Goal: Download file/media

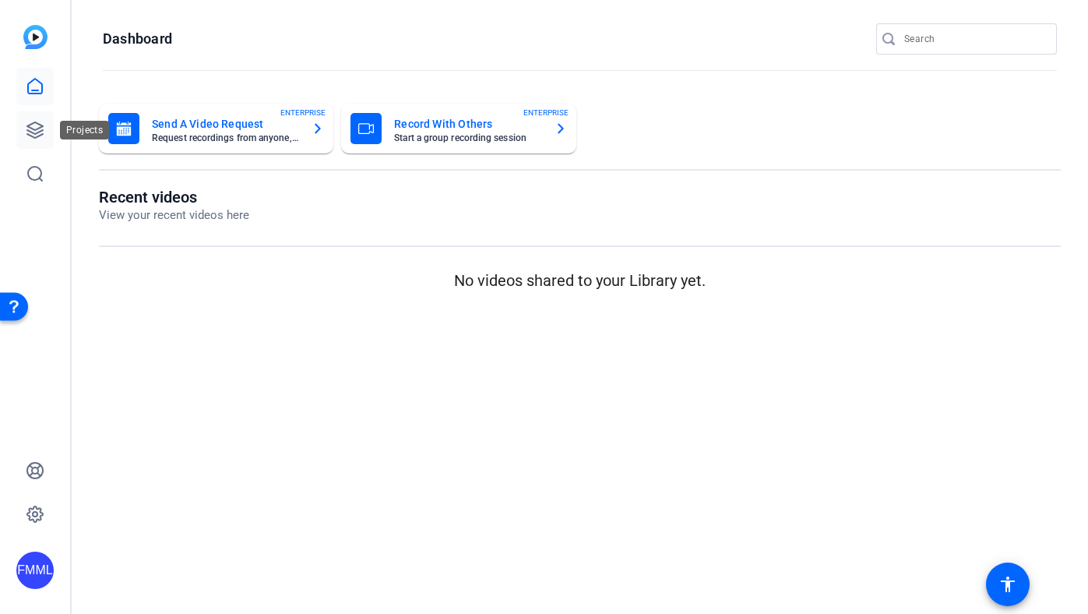
click at [24, 139] on link at bounding box center [34, 129] width 37 height 37
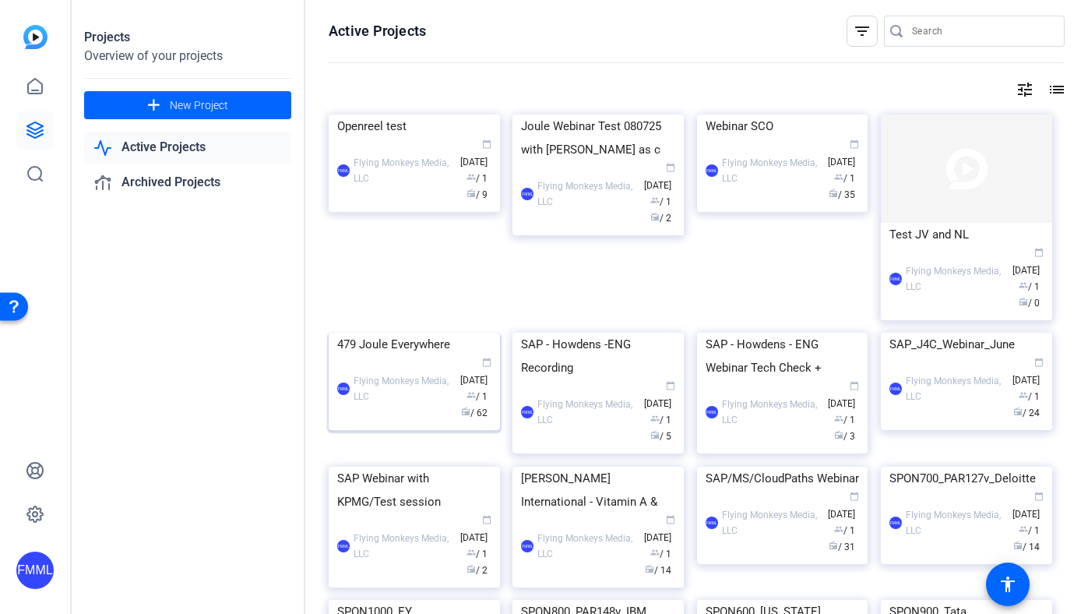
click at [442, 356] on div "479 Joule Everywhere" at bounding box center [414, 344] width 154 height 23
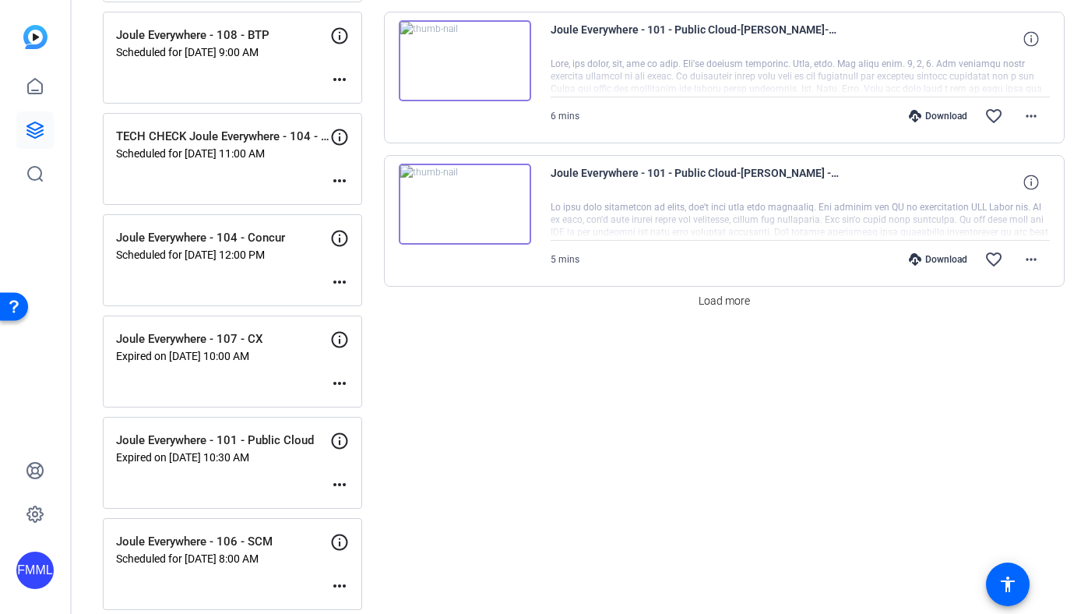
scroll to position [1413, 0]
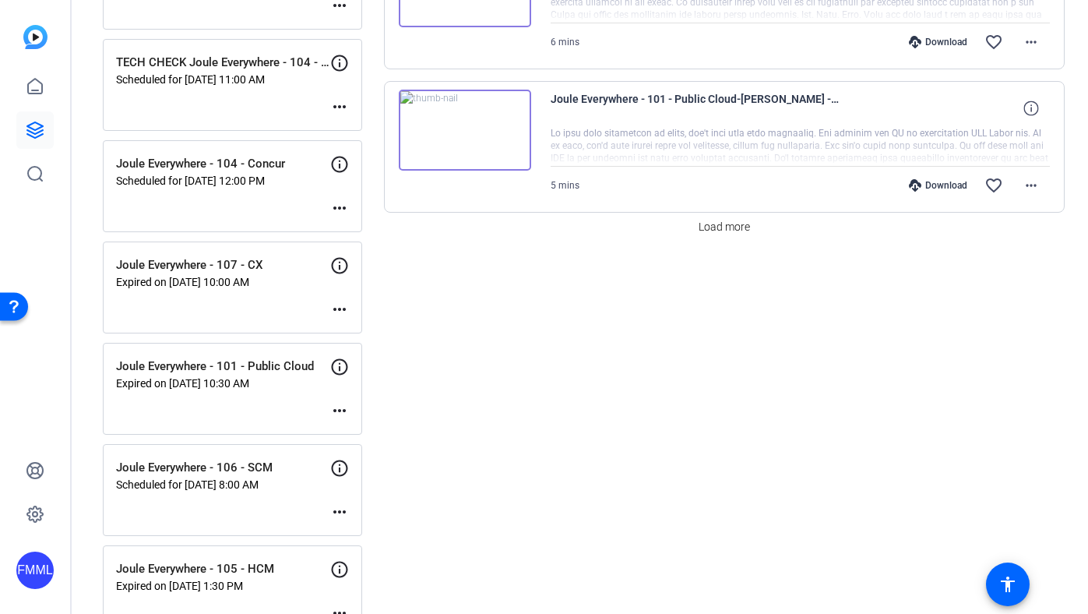
click at [305, 401] on div "Joule Everywhere - 101 - Public Cloud Expired on [DATE] 10:30 AM more_horiz" at bounding box center [232, 389] width 259 height 92
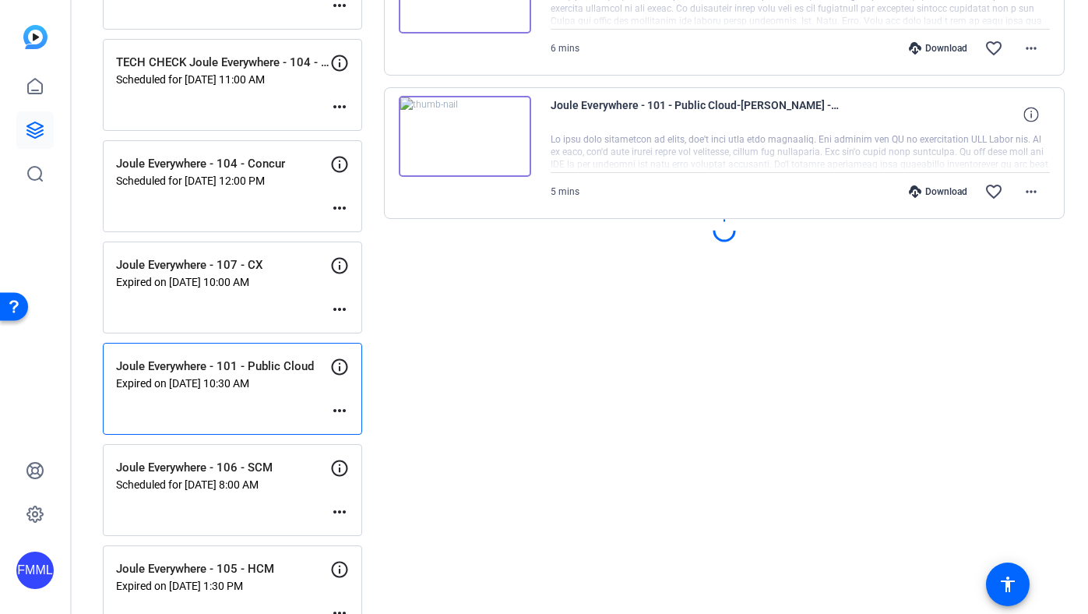
click at [342, 413] on mat-icon "more_horiz" at bounding box center [339, 410] width 19 height 19
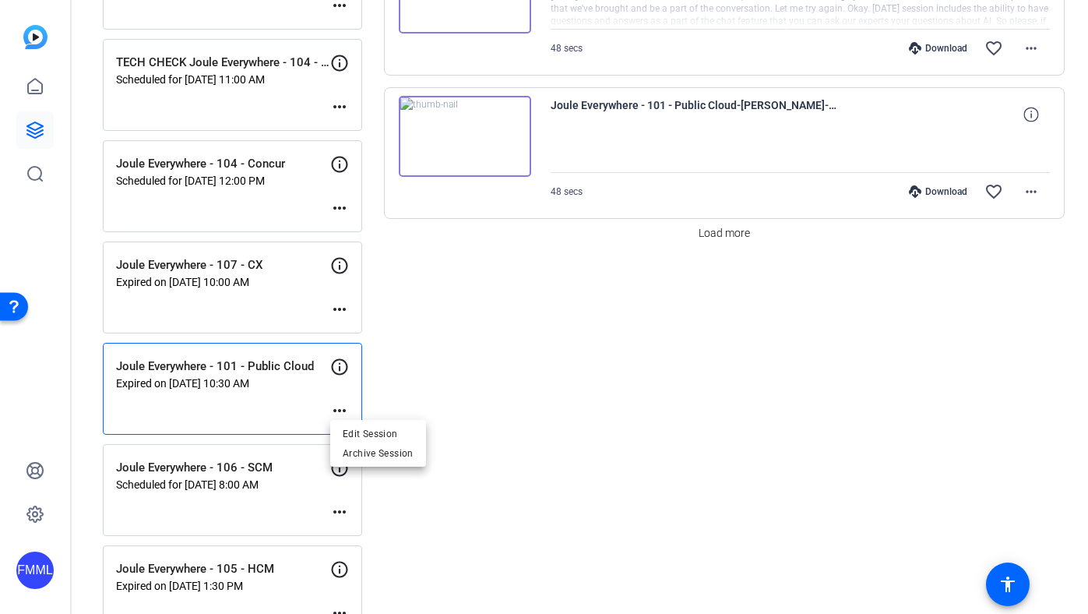
click at [270, 402] on div at bounding box center [544, 307] width 1088 height 614
click at [235, 363] on p "Joule Everywhere - 101 - Public Cloud" at bounding box center [223, 366] width 214 height 18
click at [718, 232] on span "Load more" at bounding box center [724, 233] width 51 height 16
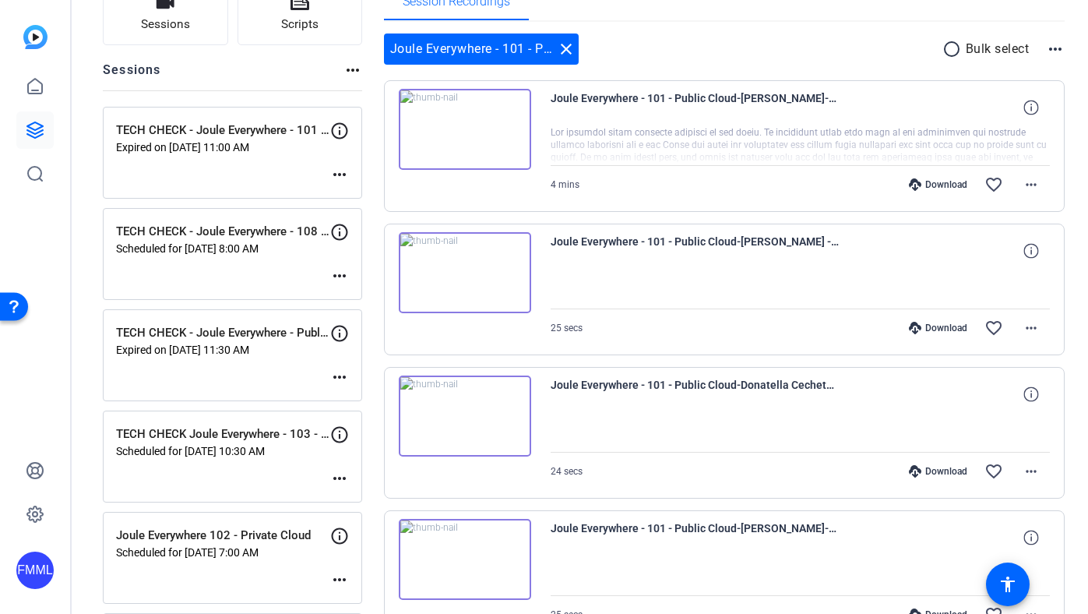
scroll to position [159, 0]
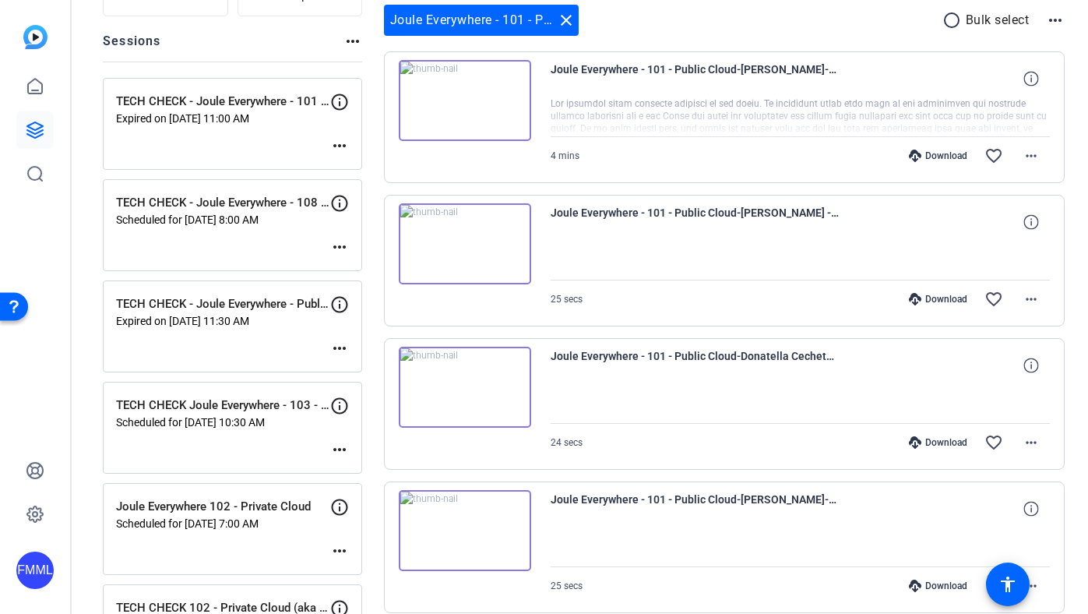
click at [917, 151] on div "Download" at bounding box center [938, 156] width 74 height 12
click at [916, 150] on div "Download" at bounding box center [938, 156] width 74 height 12
click at [932, 297] on div "Download" at bounding box center [938, 299] width 74 height 12
click at [913, 442] on icon at bounding box center [915, 442] width 12 height 12
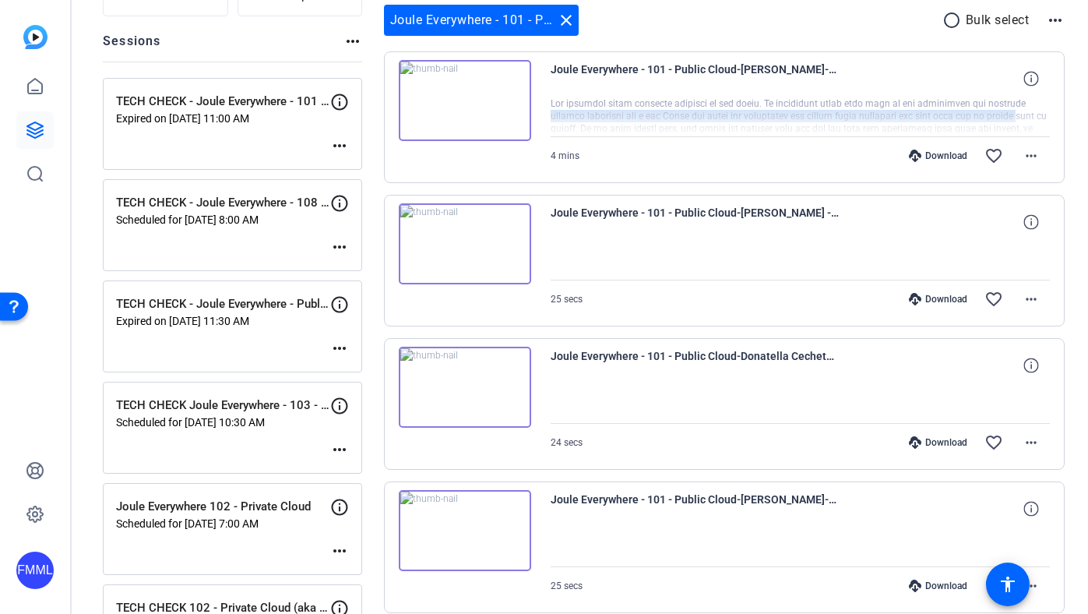
drag, startPoint x: 1079, startPoint y: 118, endPoint x: 1079, endPoint y: 105, distance: 12.5
click at [1079, 105] on div "479 Joule Everywhere edit FM settings Sessions Scripts Sessions more_horiz TECH…" at bounding box center [580, 307] width 1016 height 614
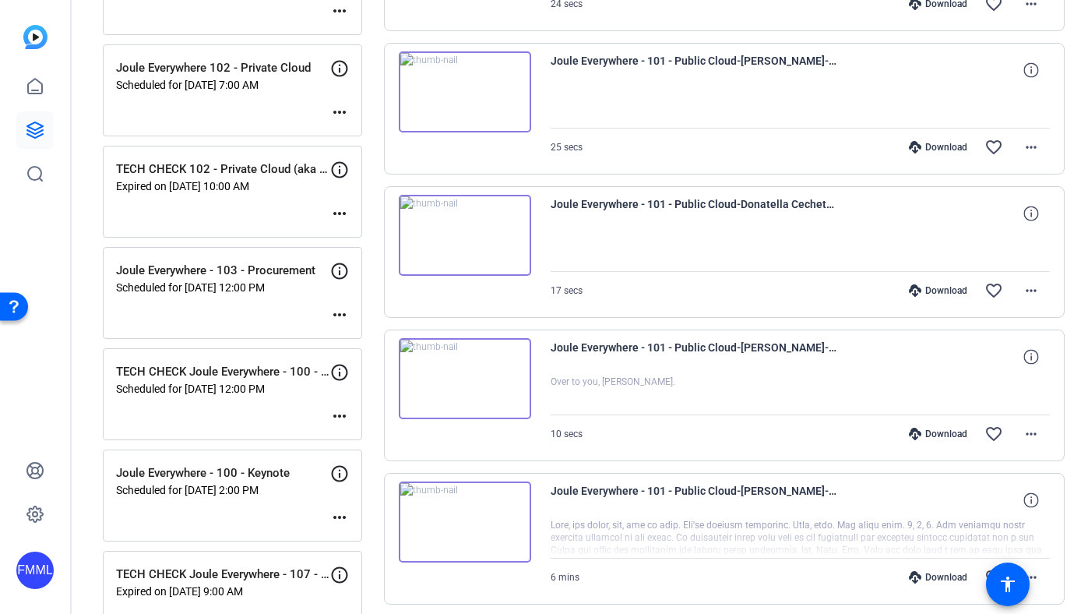
scroll to position [604, 0]
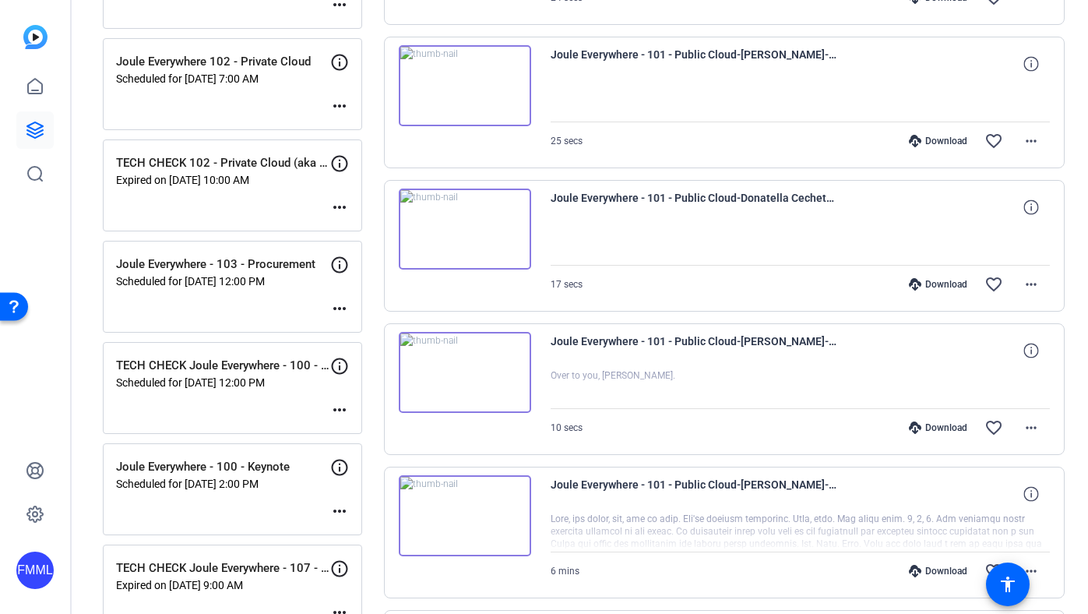
click at [934, 144] on div "Download" at bounding box center [938, 141] width 74 height 12
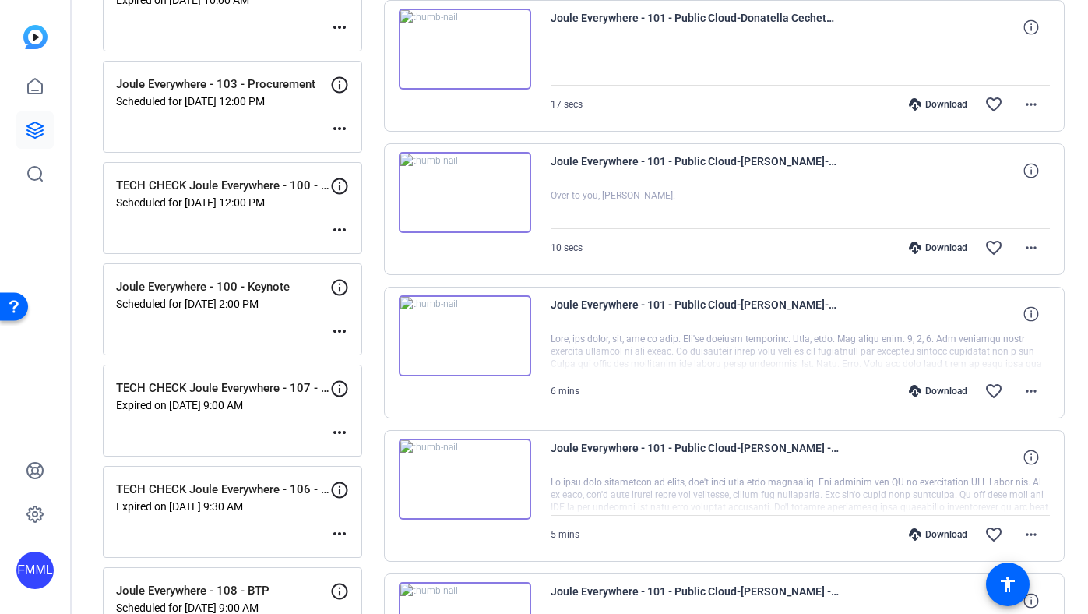
scroll to position [787, 0]
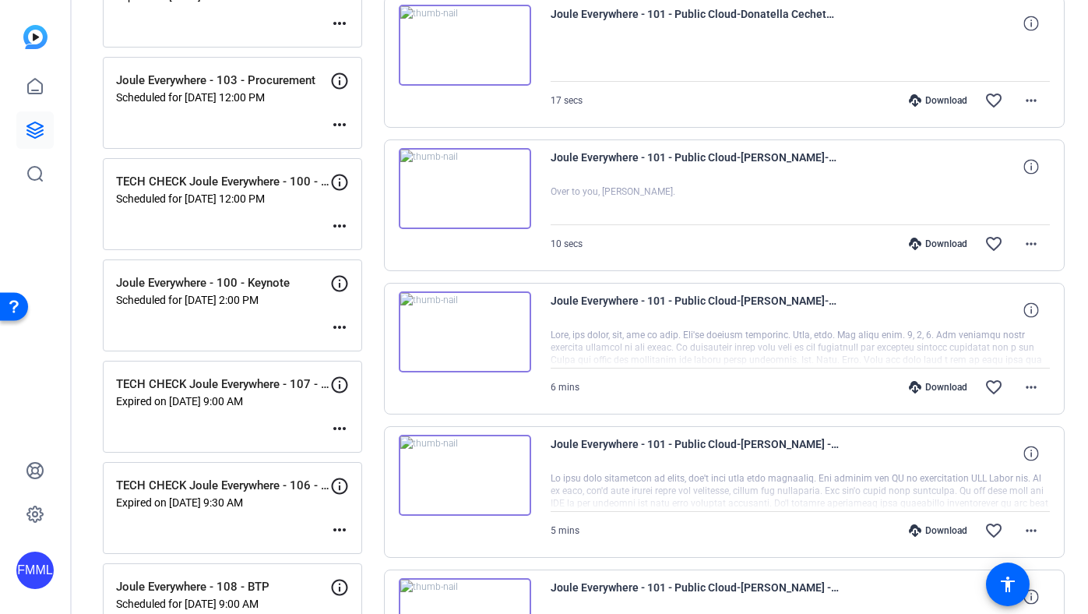
click at [927, 106] on div "Download favorite_border more_horiz" at bounding box center [875, 100] width 350 height 37
click at [929, 99] on div "Download" at bounding box center [938, 100] width 74 height 12
click at [931, 241] on div "Download" at bounding box center [938, 244] width 74 height 12
click at [938, 386] on div "Download" at bounding box center [938, 387] width 74 height 12
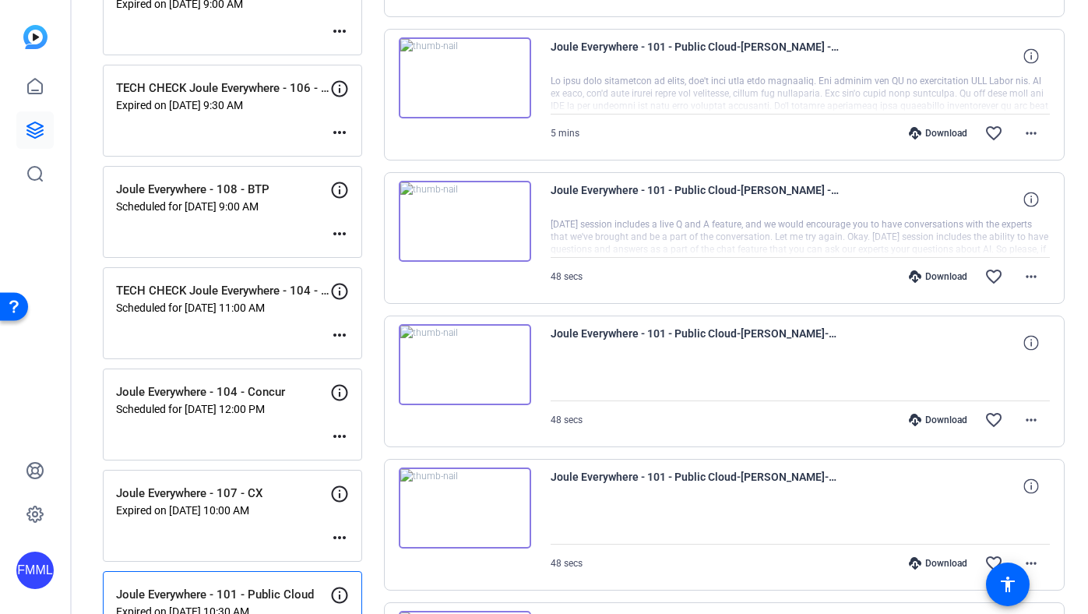
scroll to position [1190, 0]
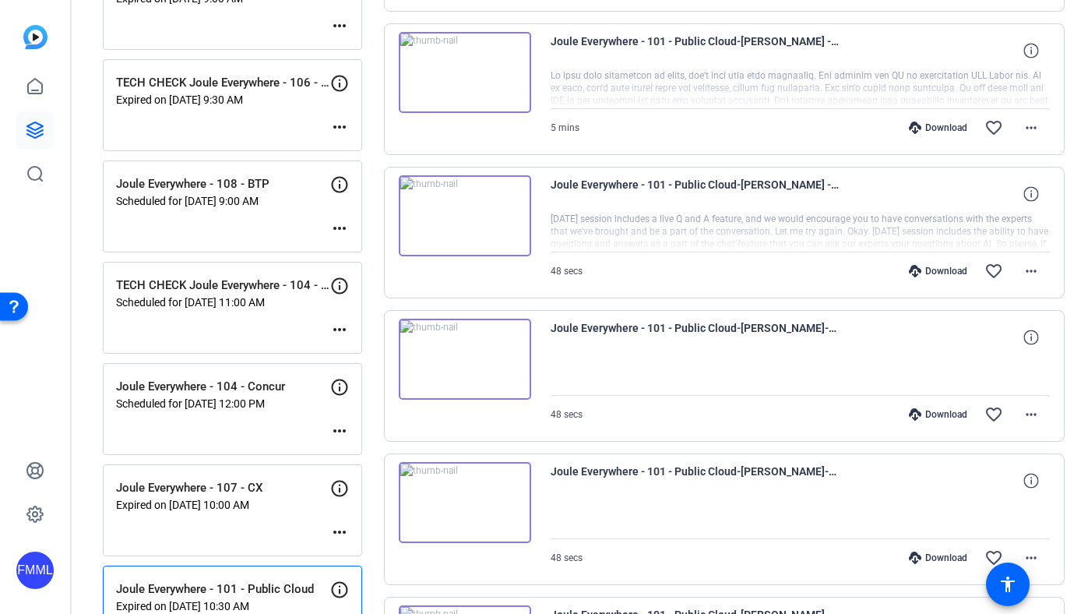
click at [942, 128] on div "Download" at bounding box center [938, 127] width 74 height 12
click at [931, 262] on div "Download favorite_border more_horiz" at bounding box center [875, 270] width 350 height 37
click at [912, 272] on icon at bounding box center [915, 271] width 12 height 12
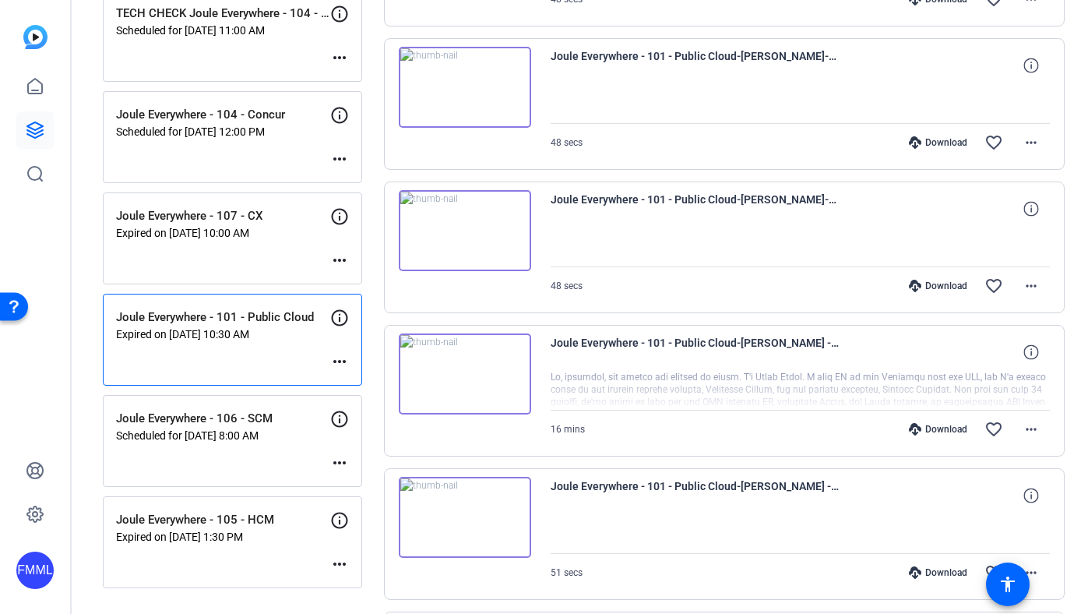
scroll to position [1469, 0]
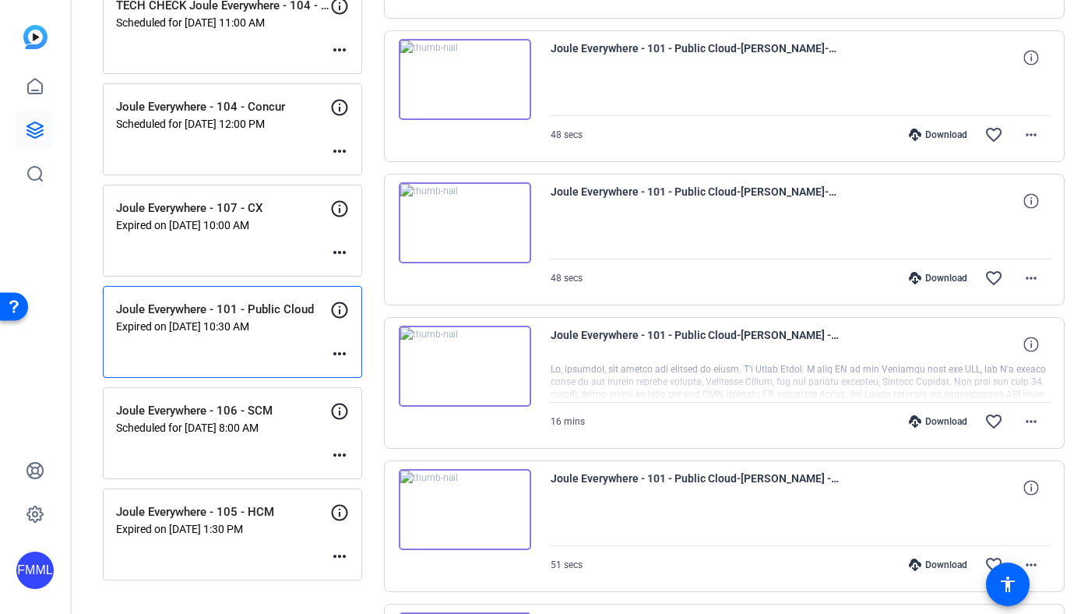
click at [917, 135] on div "Download" at bounding box center [938, 134] width 74 height 12
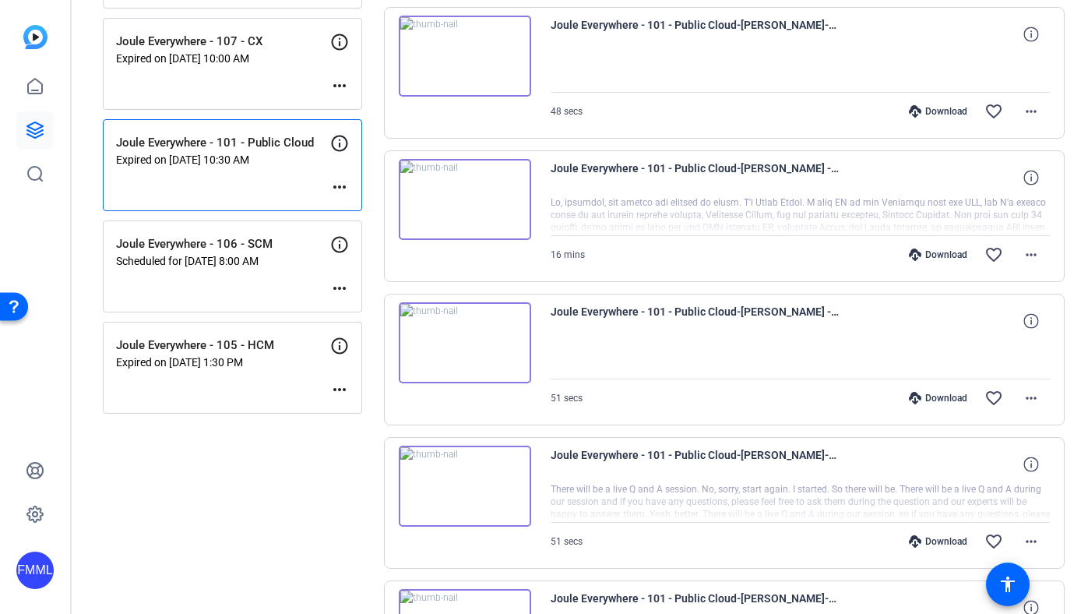
scroll to position [1643, 0]
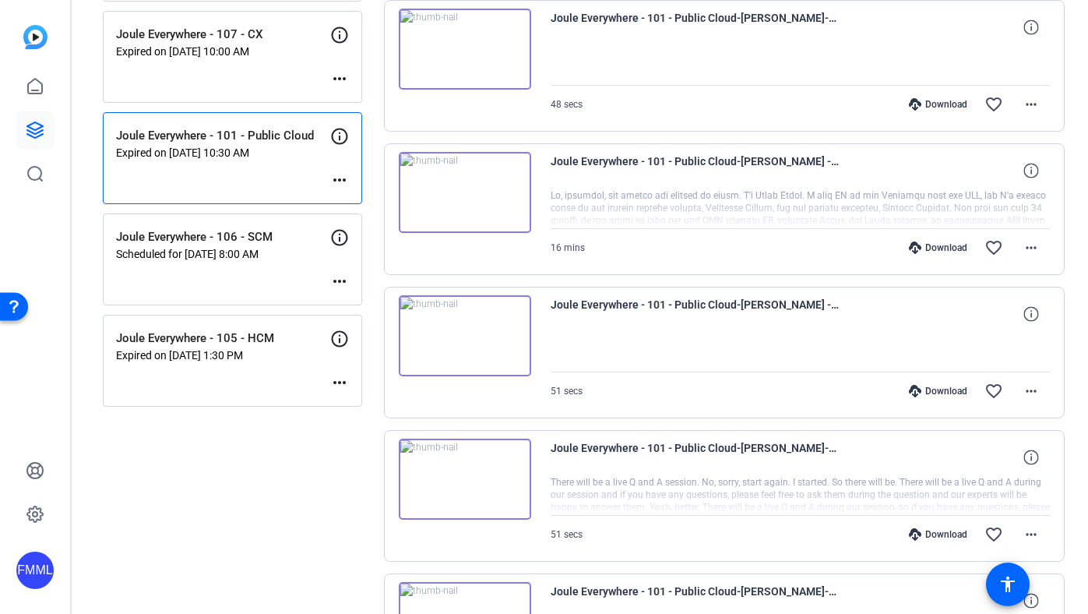
click at [924, 106] on div "Download" at bounding box center [938, 104] width 74 height 12
click at [925, 243] on div "Download" at bounding box center [938, 247] width 74 height 12
click at [943, 389] on div "Download" at bounding box center [938, 391] width 74 height 12
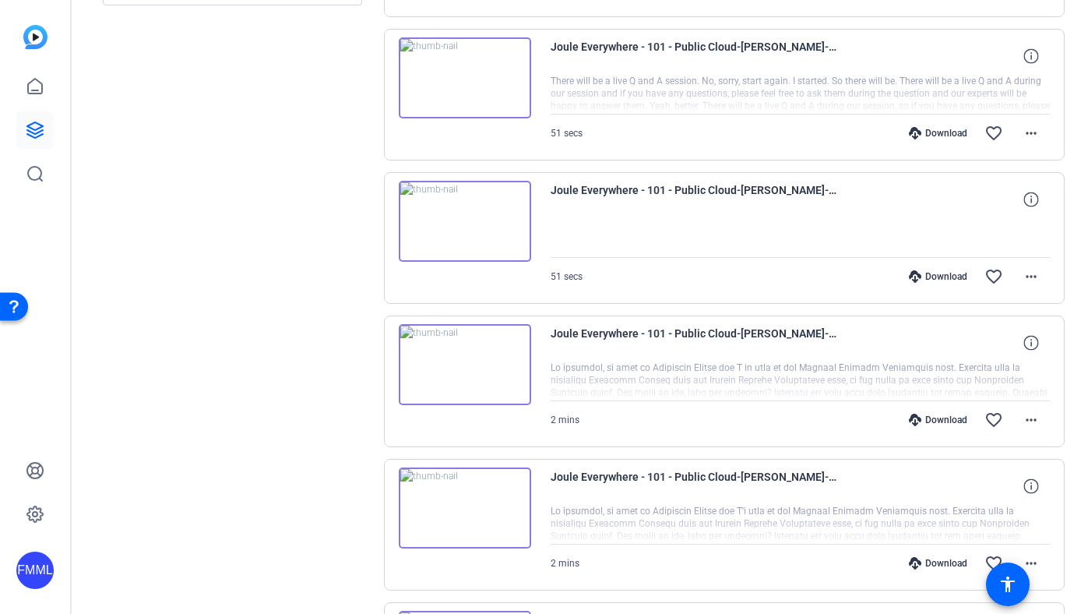
scroll to position [2056, 0]
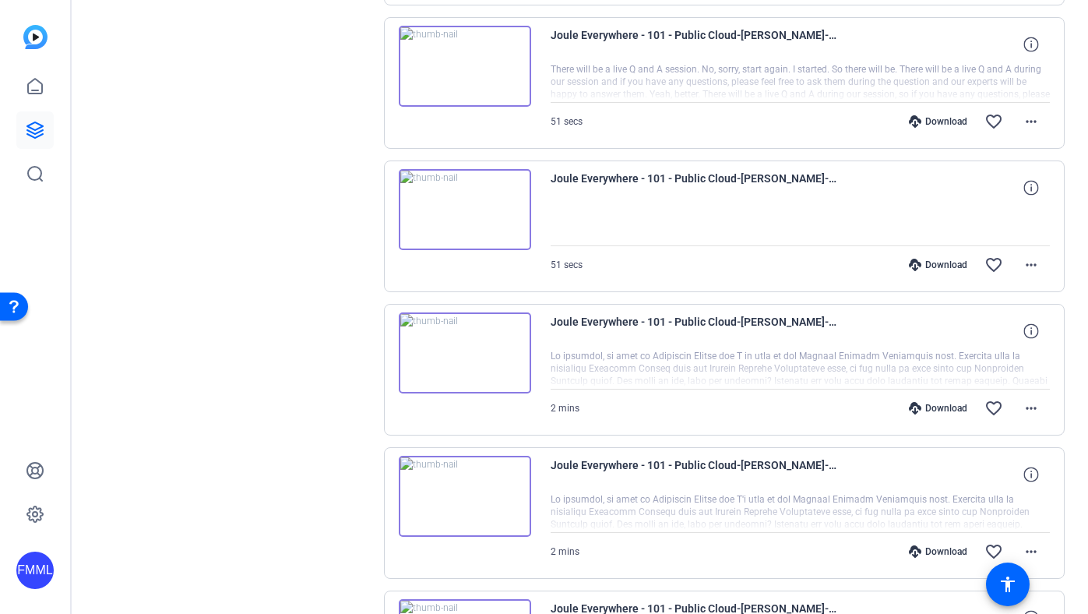
click at [915, 116] on div "Download" at bounding box center [938, 121] width 74 height 12
click at [913, 261] on div "Download" at bounding box center [938, 265] width 74 height 12
click at [924, 407] on div "Download" at bounding box center [938, 408] width 74 height 12
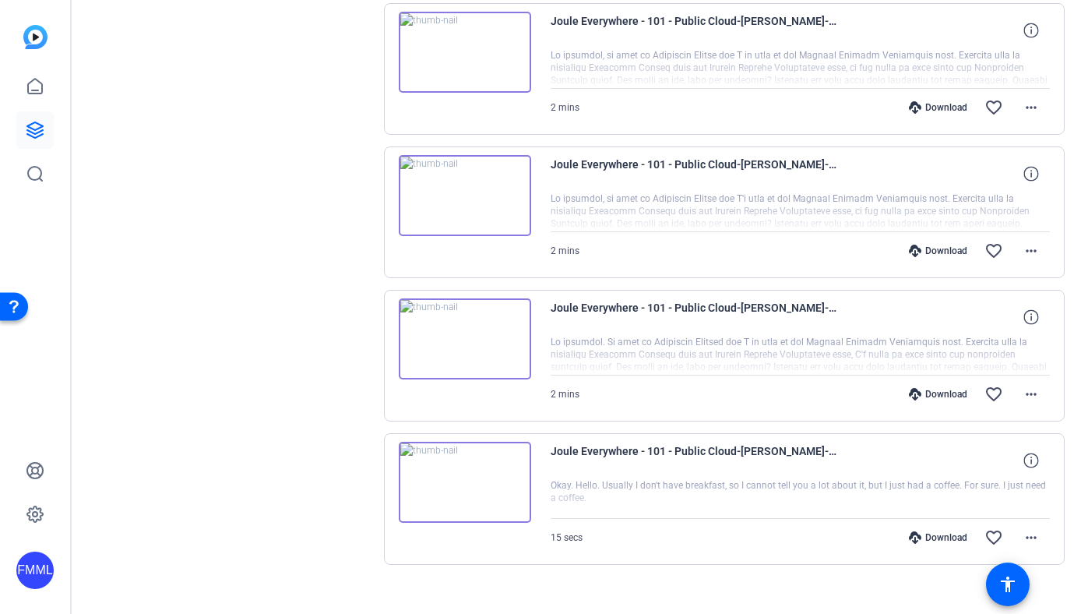
scroll to position [2363, 0]
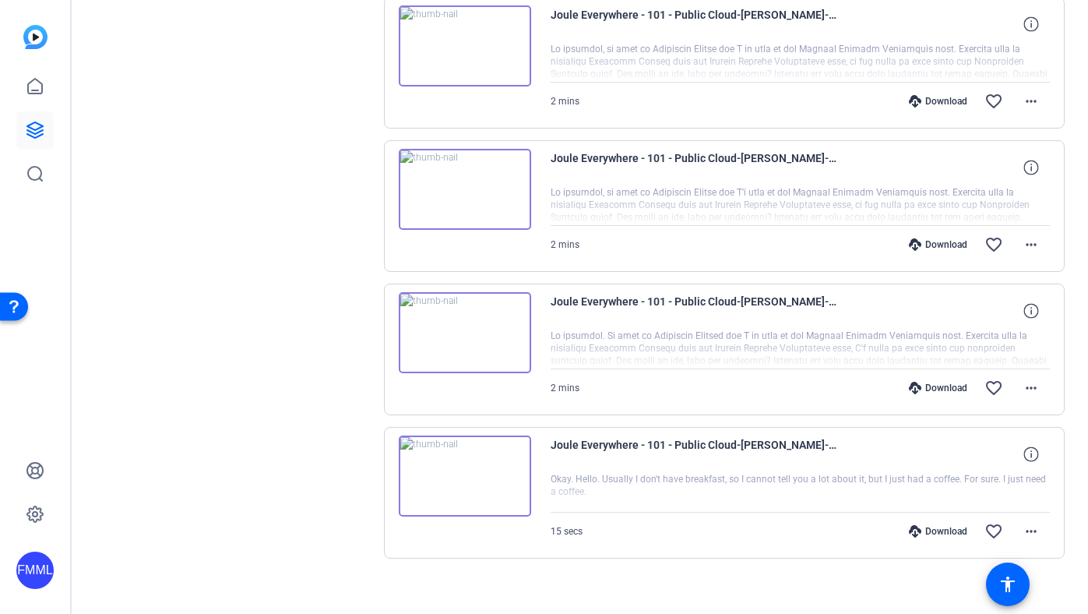
click at [927, 248] on div "Download" at bounding box center [938, 244] width 74 height 12
click at [909, 391] on icon at bounding box center [915, 388] width 12 height 12
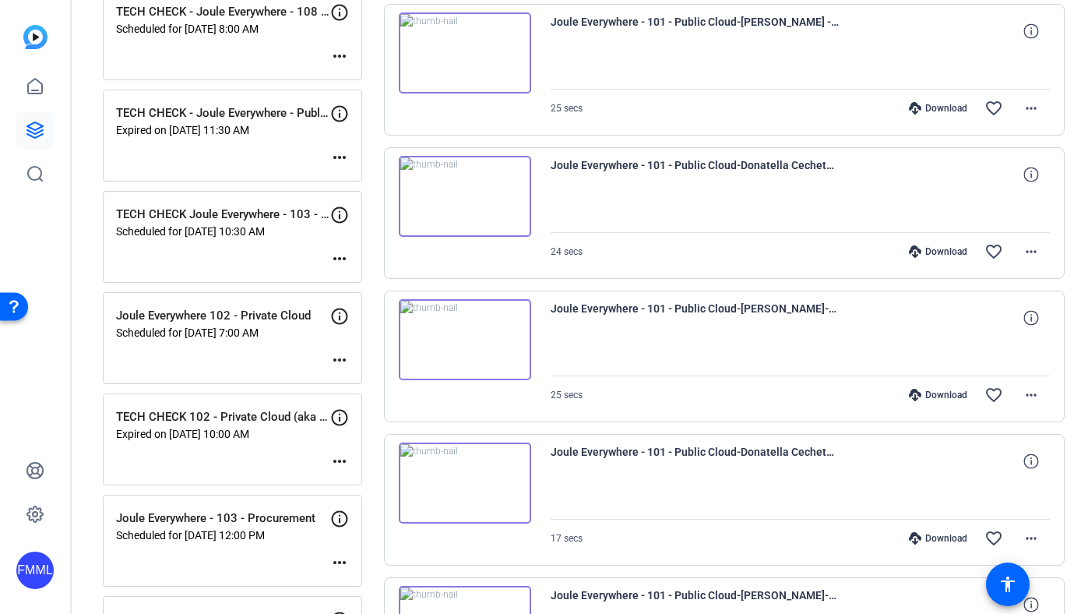
scroll to position [18, 0]
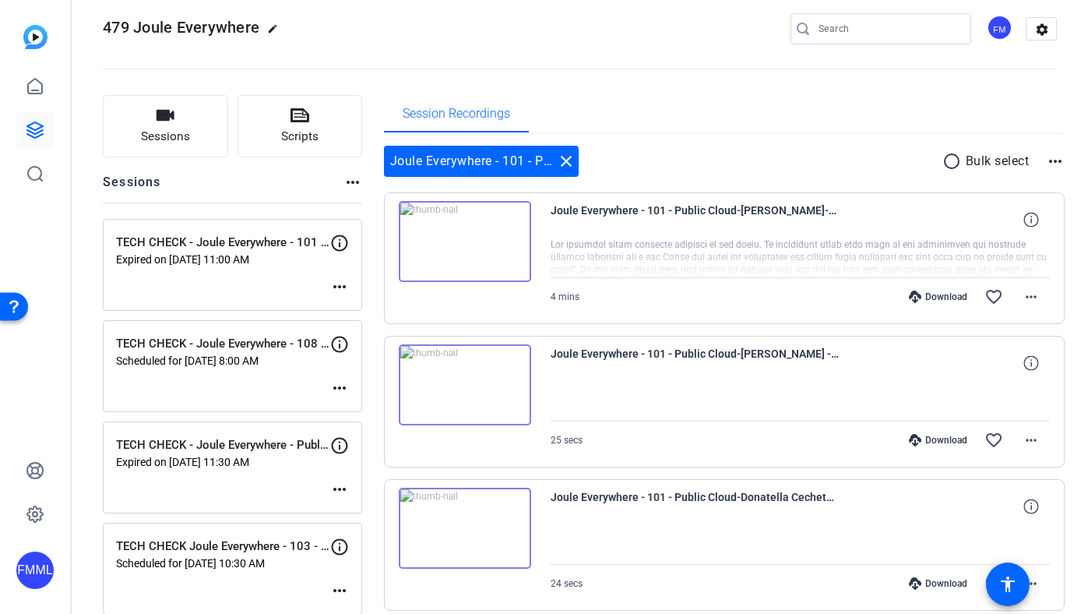
click at [982, 106] on div "Session Recordings" at bounding box center [724, 113] width 681 height 37
click at [1025, 301] on mat-icon "more_horiz" at bounding box center [1031, 296] width 19 height 19
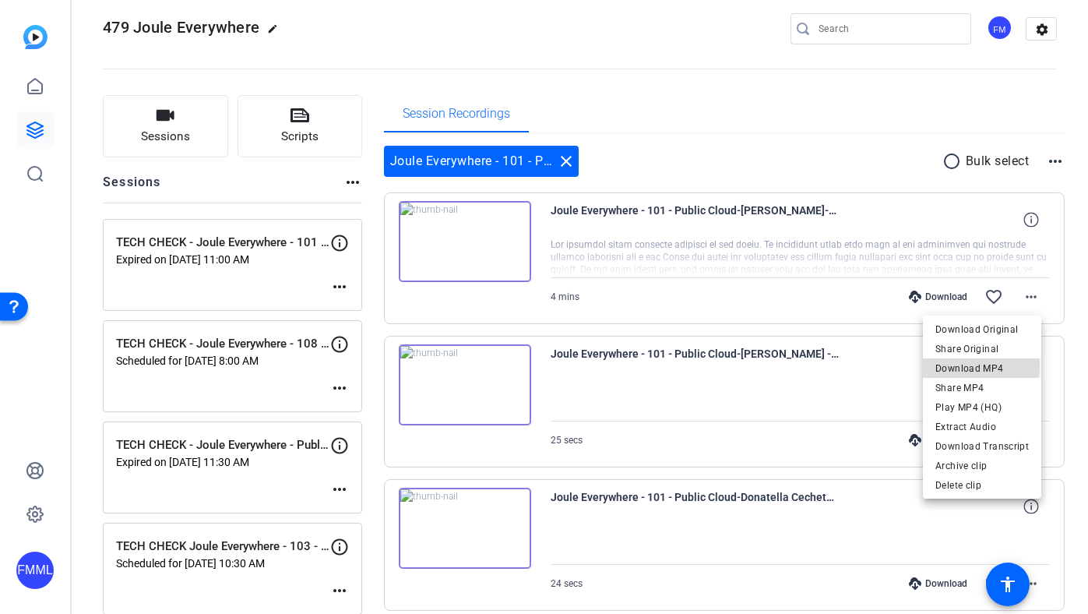
click at [972, 365] on span "Download MP4" at bounding box center [981, 367] width 93 height 19
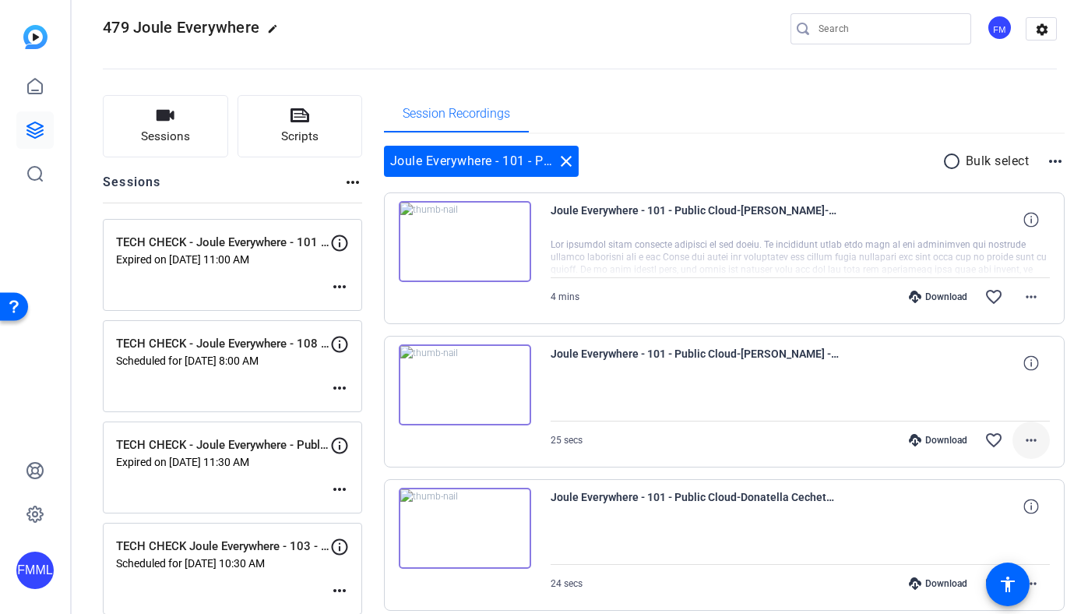
click at [1022, 440] on mat-icon "more_horiz" at bounding box center [1031, 440] width 19 height 19
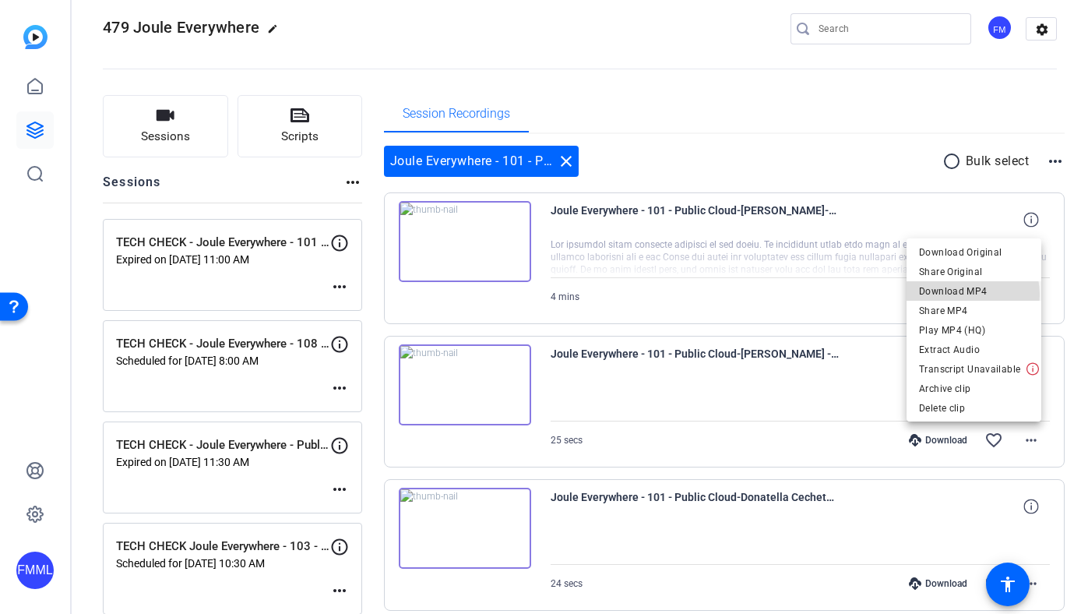
click at [961, 294] on span "Download MP4" at bounding box center [974, 290] width 110 height 19
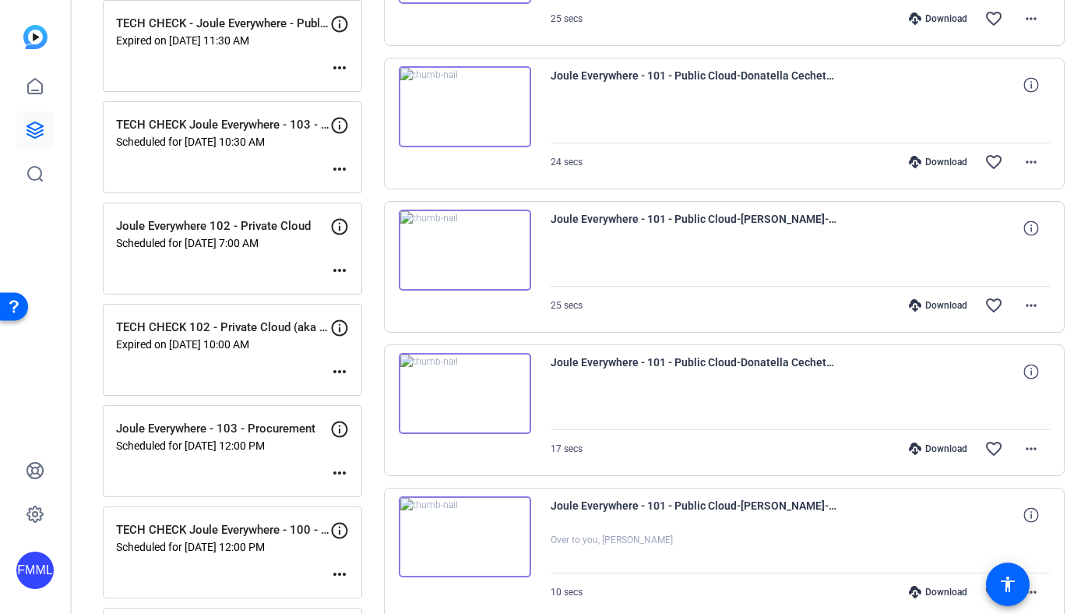
scroll to position [454, 0]
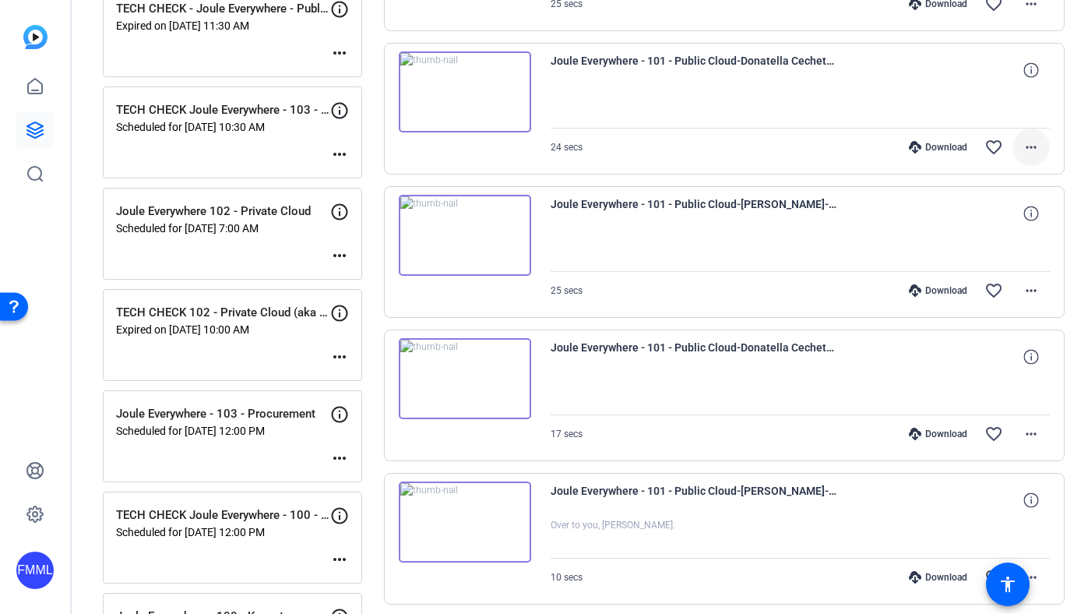
click at [1029, 140] on mat-icon "more_horiz" at bounding box center [1031, 147] width 19 height 19
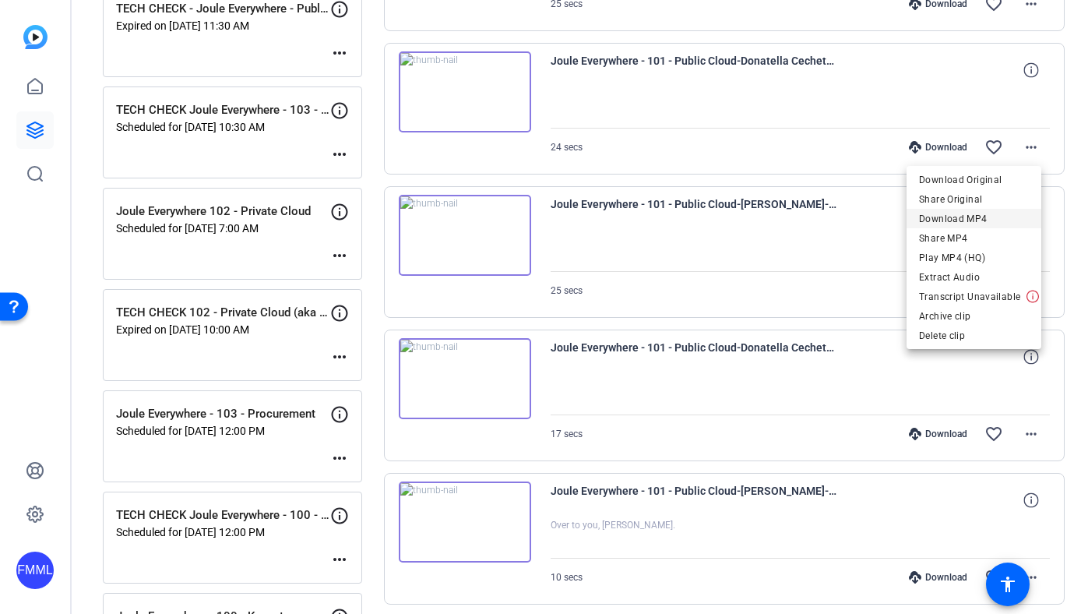
click at [970, 218] on span "Download MP4" at bounding box center [974, 218] width 110 height 19
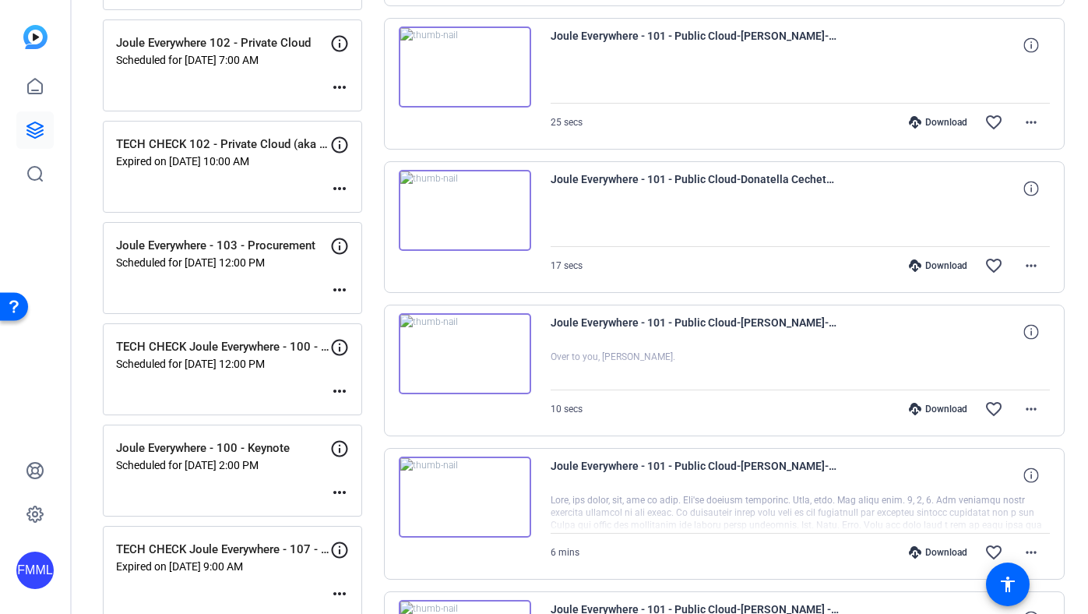
scroll to position [625, 0]
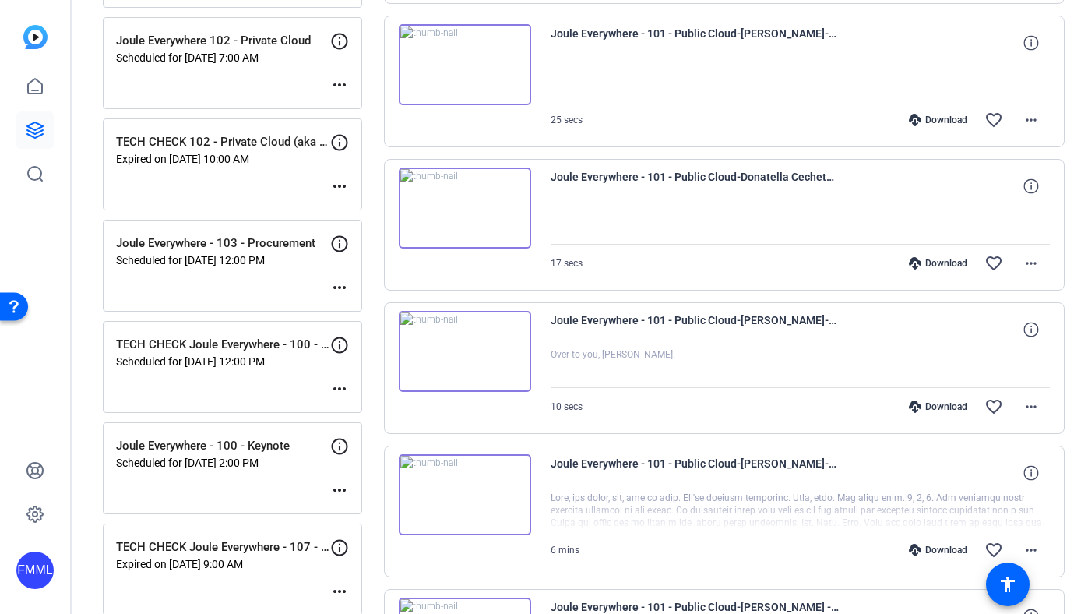
click at [917, 114] on div "Download" at bounding box center [938, 120] width 74 height 12
click at [916, 264] on div "Download" at bounding box center [938, 263] width 74 height 12
click at [924, 400] on div "Download" at bounding box center [938, 406] width 74 height 12
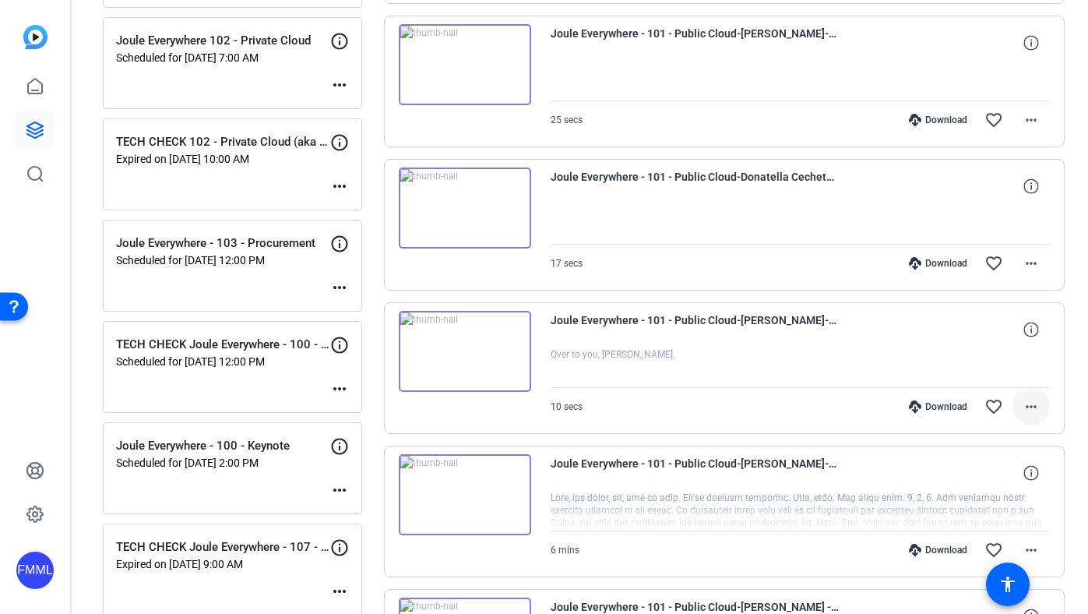
click at [1022, 398] on mat-icon "more_horiz" at bounding box center [1031, 406] width 19 height 19
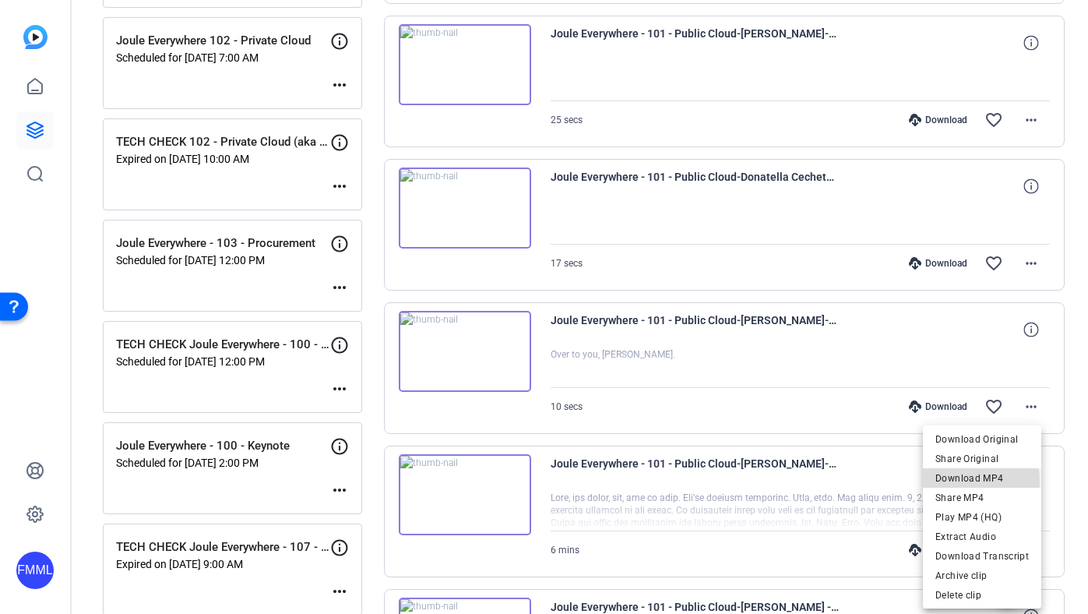
click at [952, 481] on span "Download MP4" at bounding box center [981, 478] width 93 height 19
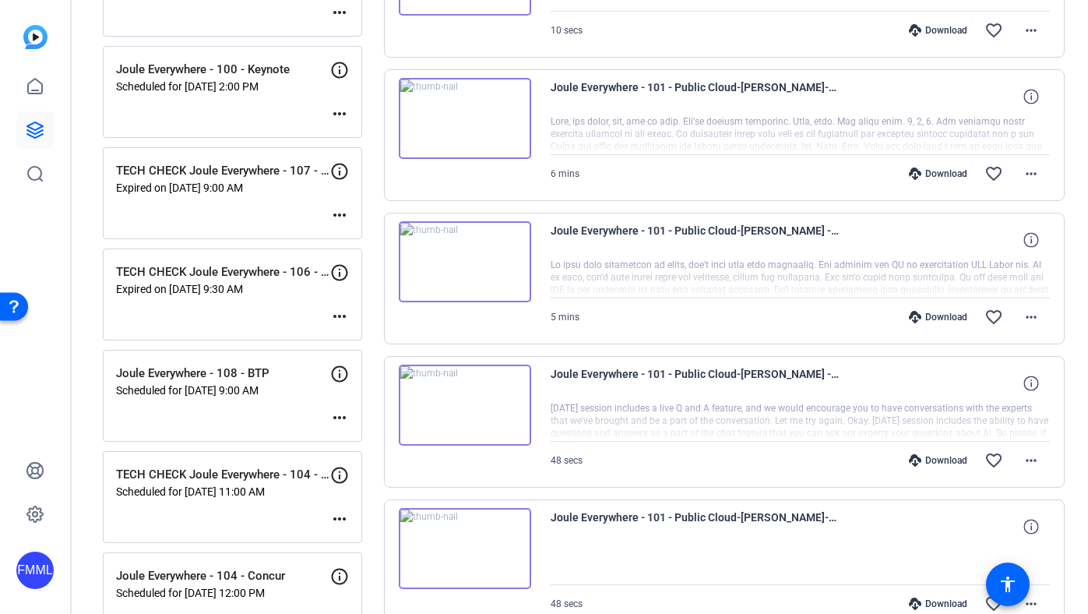
scroll to position [1018, 0]
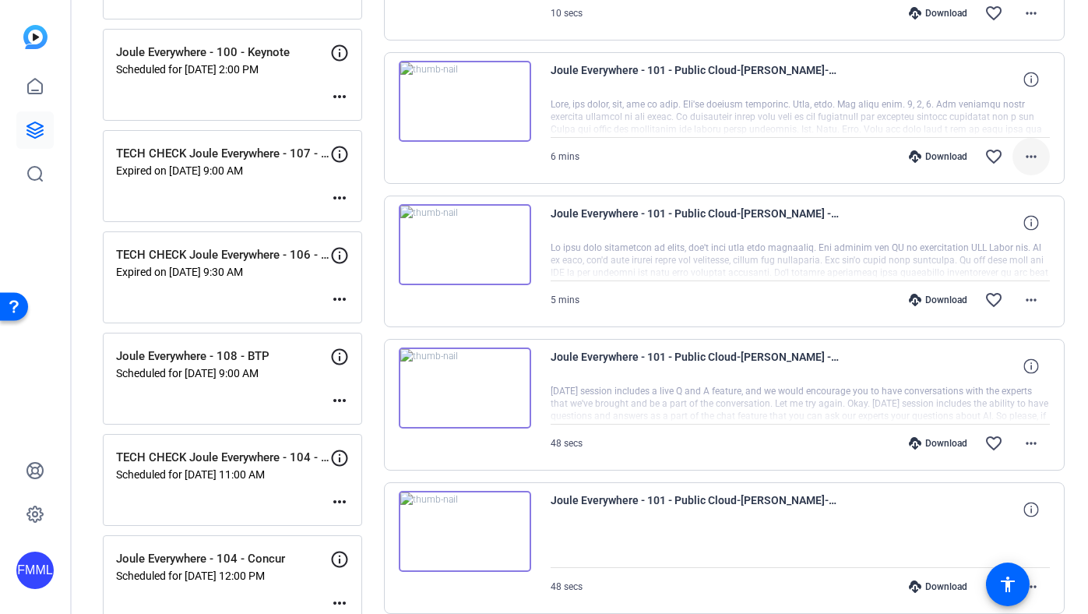
click at [1022, 163] on mat-icon "more_horiz" at bounding box center [1031, 156] width 19 height 19
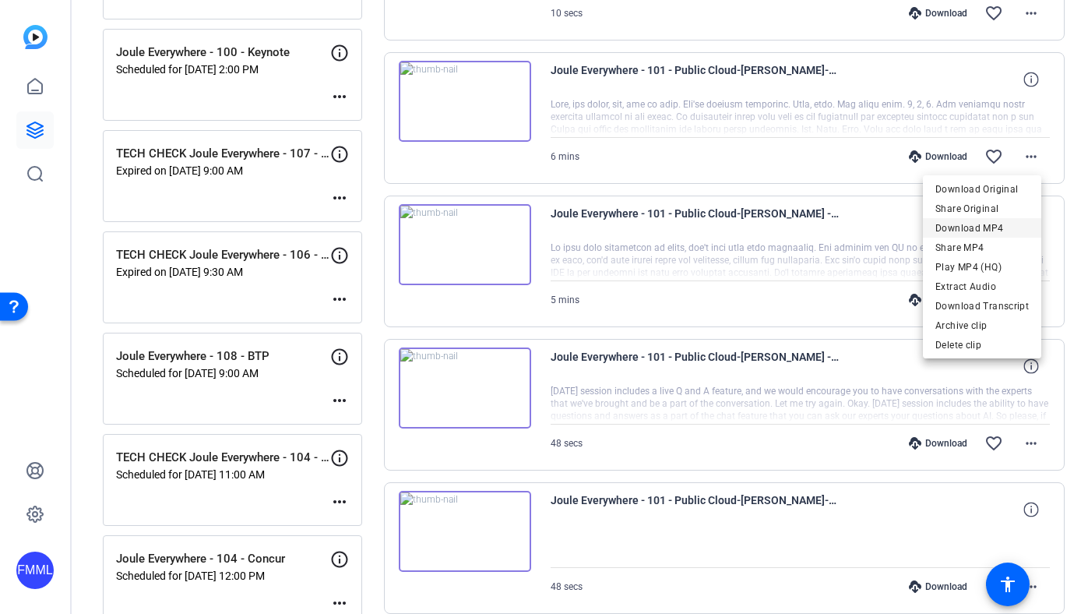
click at [978, 231] on span "Download MP4" at bounding box center [981, 228] width 93 height 19
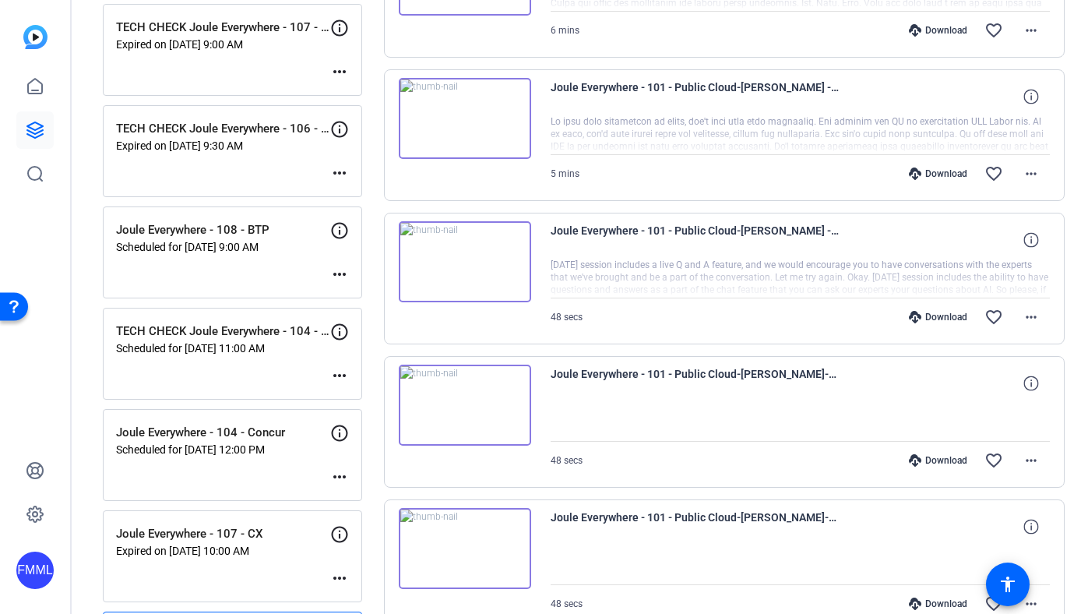
scroll to position [1156, 0]
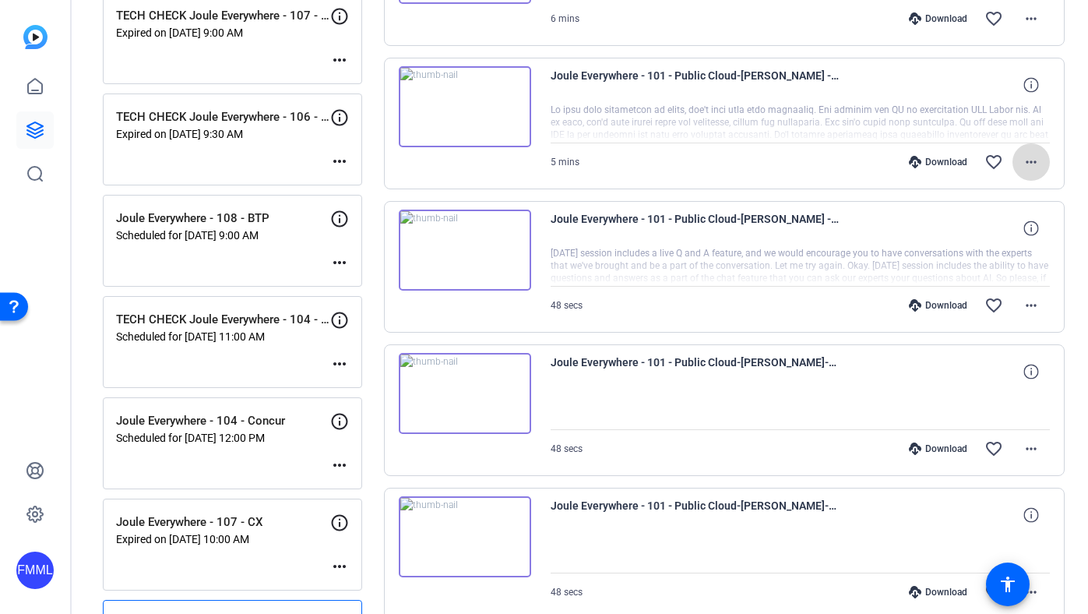
click at [1022, 160] on mat-icon "more_horiz" at bounding box center [1031, 162] width 19 height 19
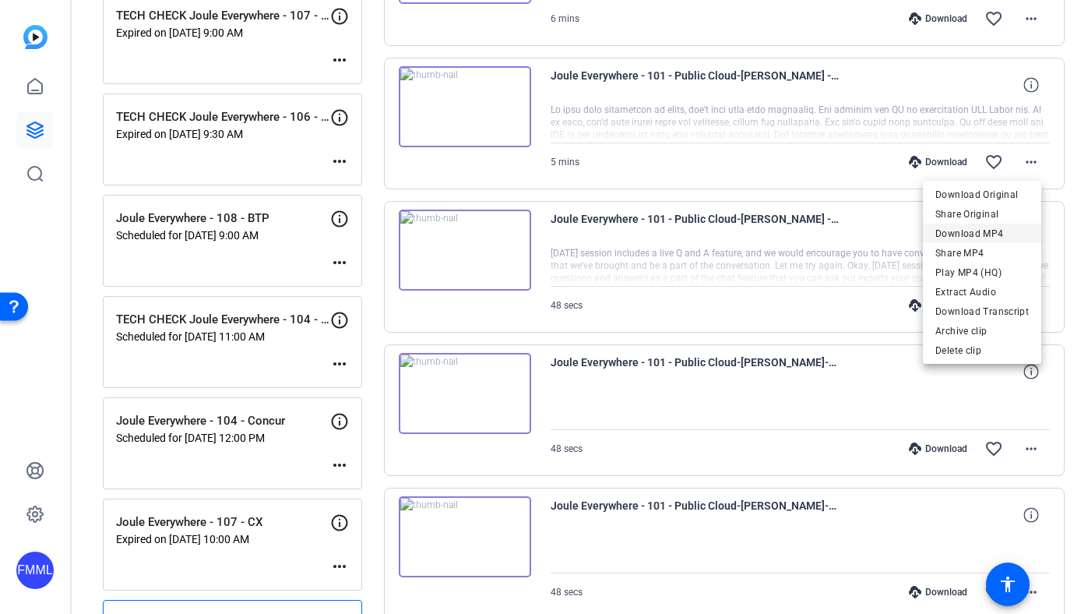
click at [959, 234] on span "Download MP4" at bounding box center [981, 233] width 93 height 19
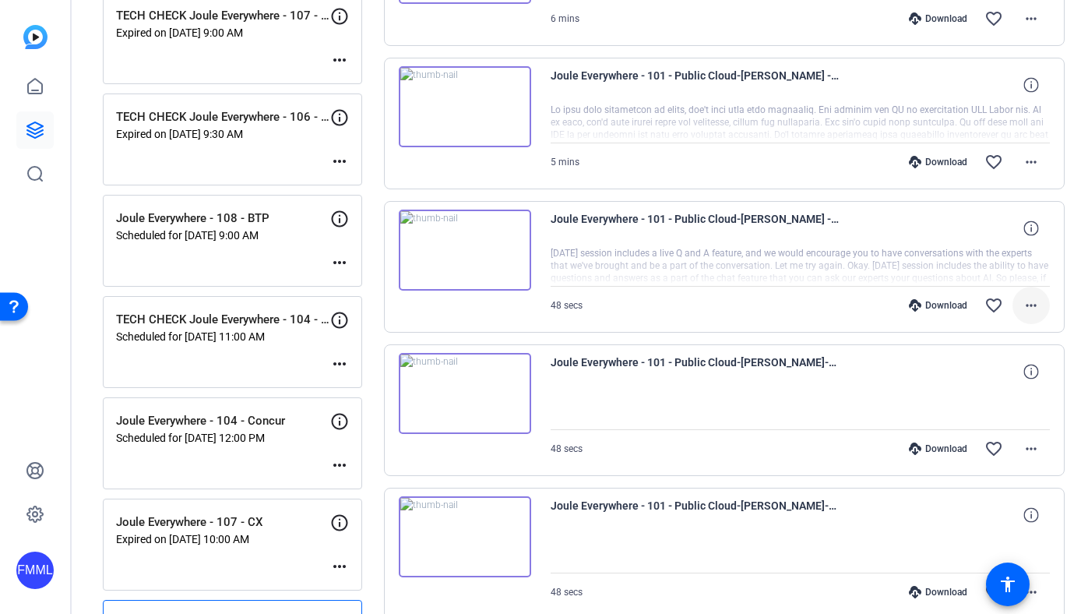
click at [1022, 314] on mat-icon "more_horiz" at bounding box center [1031, 305] width 19 height 19
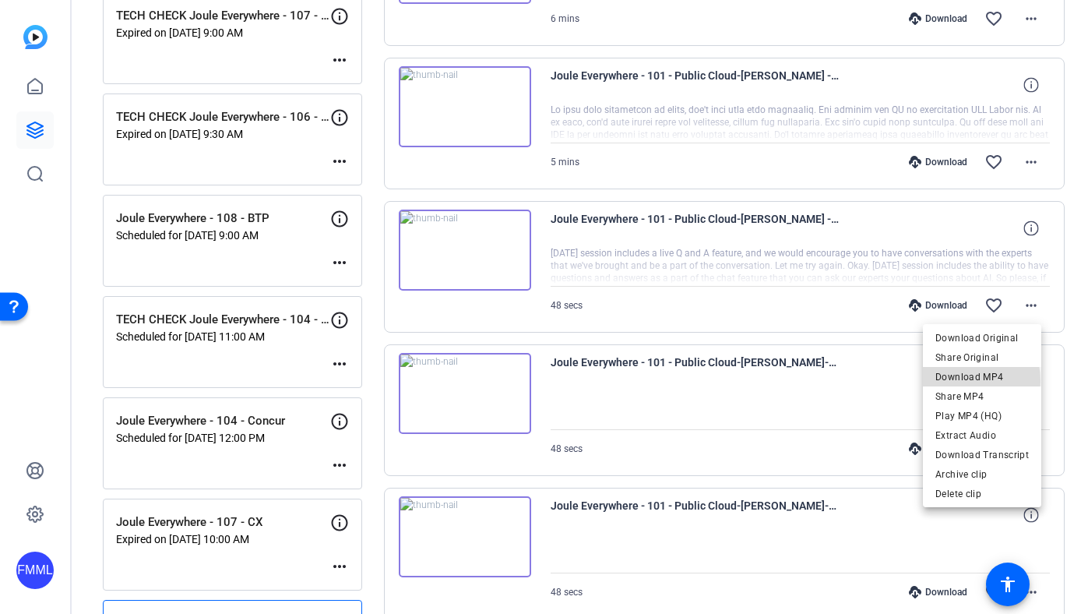
click at [960, 381] on span "Download MP4" at bounding box center [981, 377] width 93 height 19
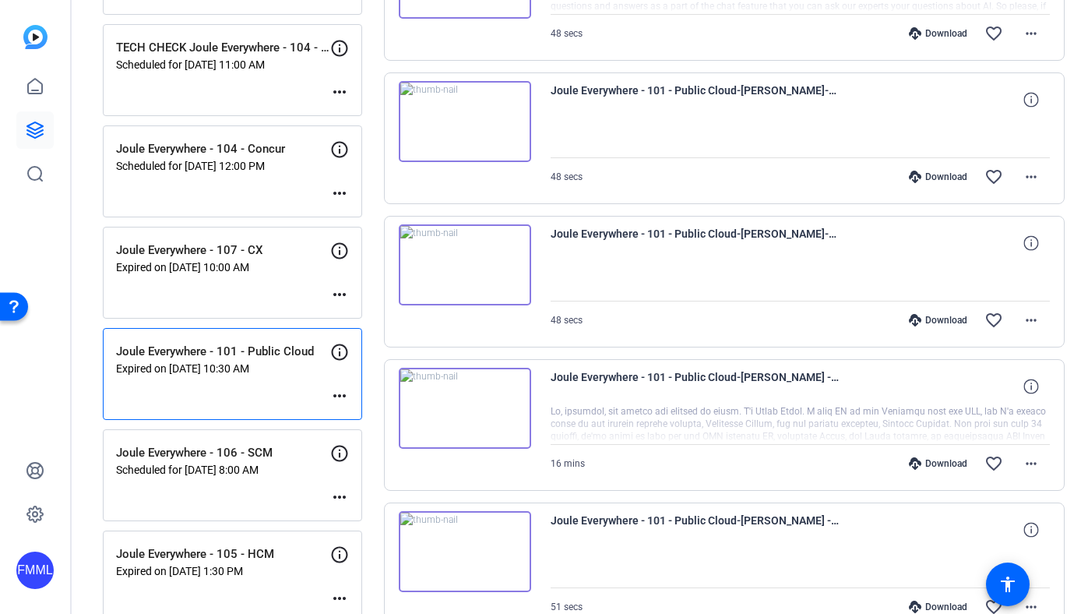
scroll to position [1473, 0]
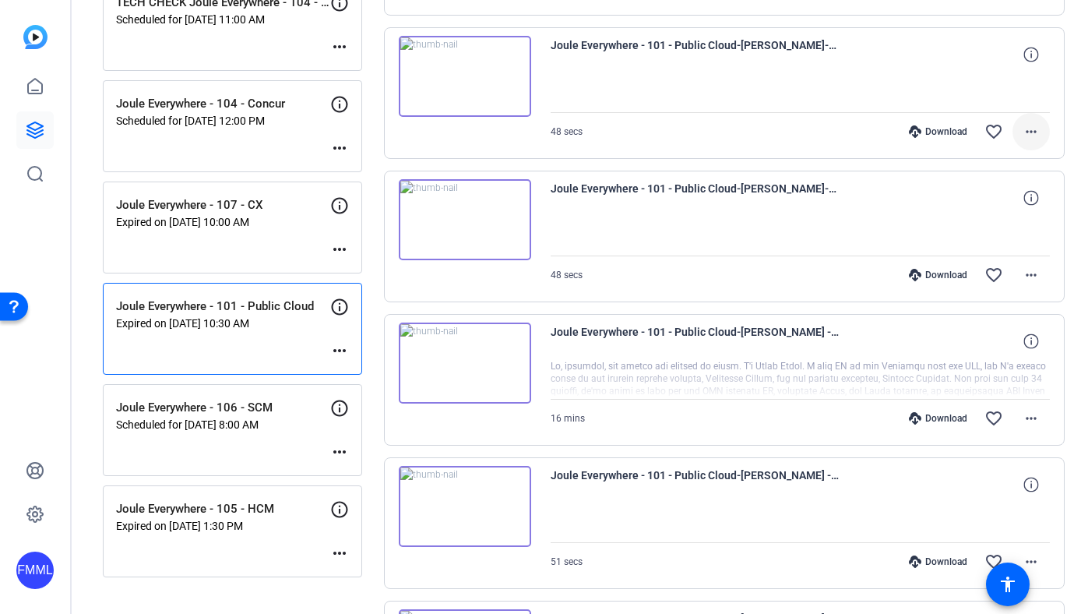
click at [1024, 133] on mat-icon "more_horiz" at bounding box center [1031, 131] width 19 height 19
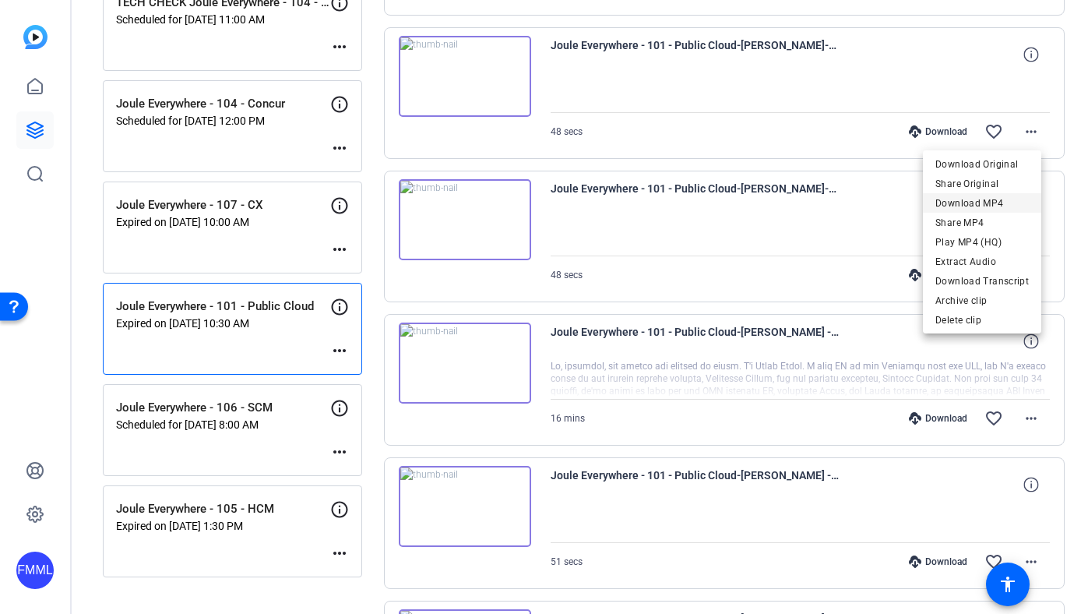
click at [961, 204] on span "Download MP4" at bounding box center [981, 202] width 93 height 19
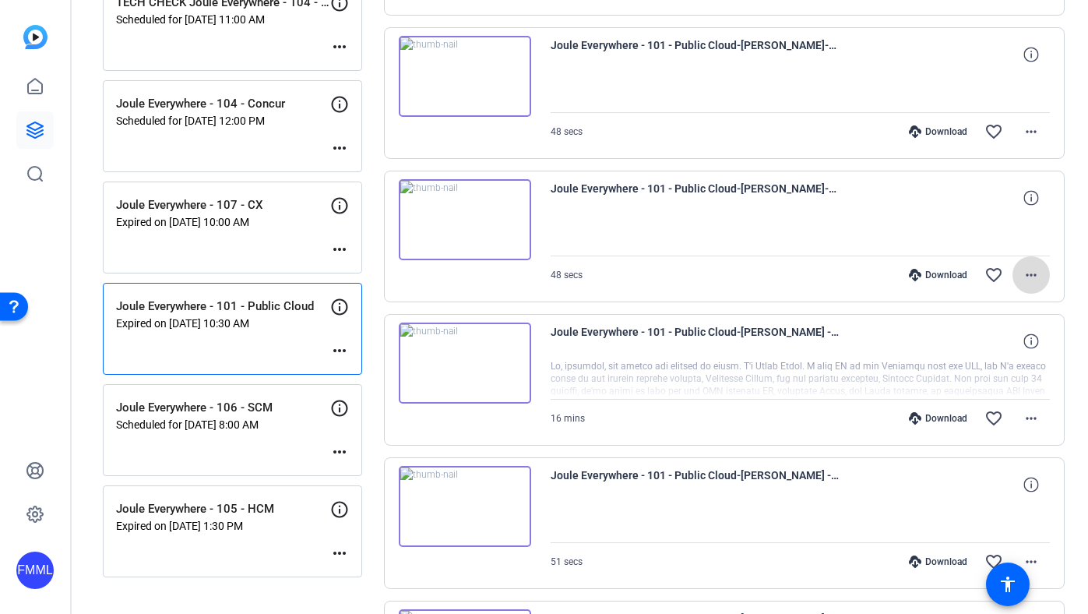
click at [1022, 275] on mat-icon "more_horiz" at bounding box center [1031, 275] width 19 height 19
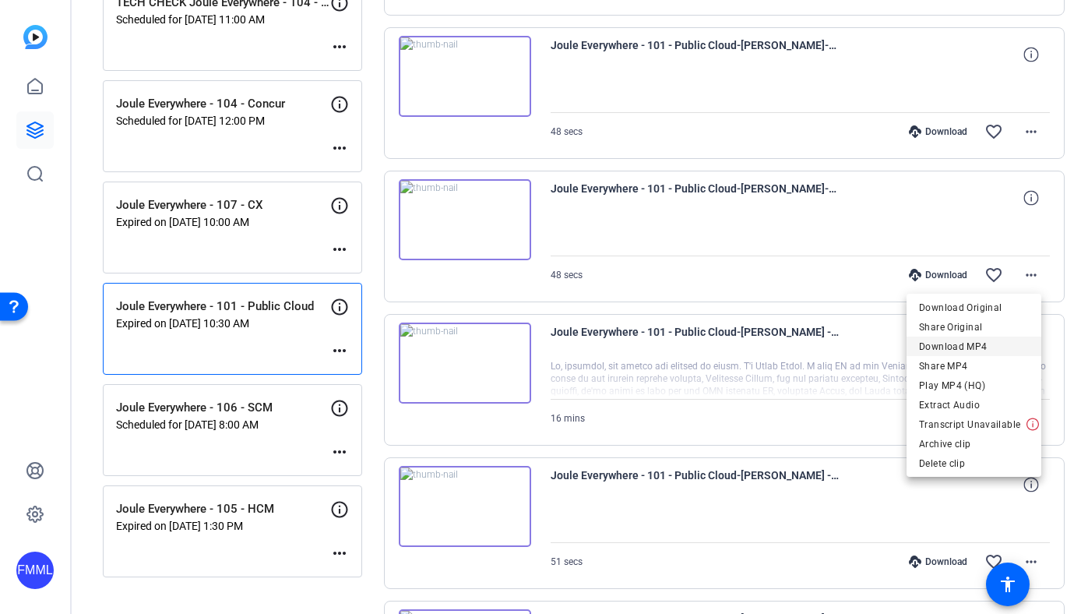
click at [939, 347] on span "Download MP4" at bounding box center [974, 345] width 110 height 19
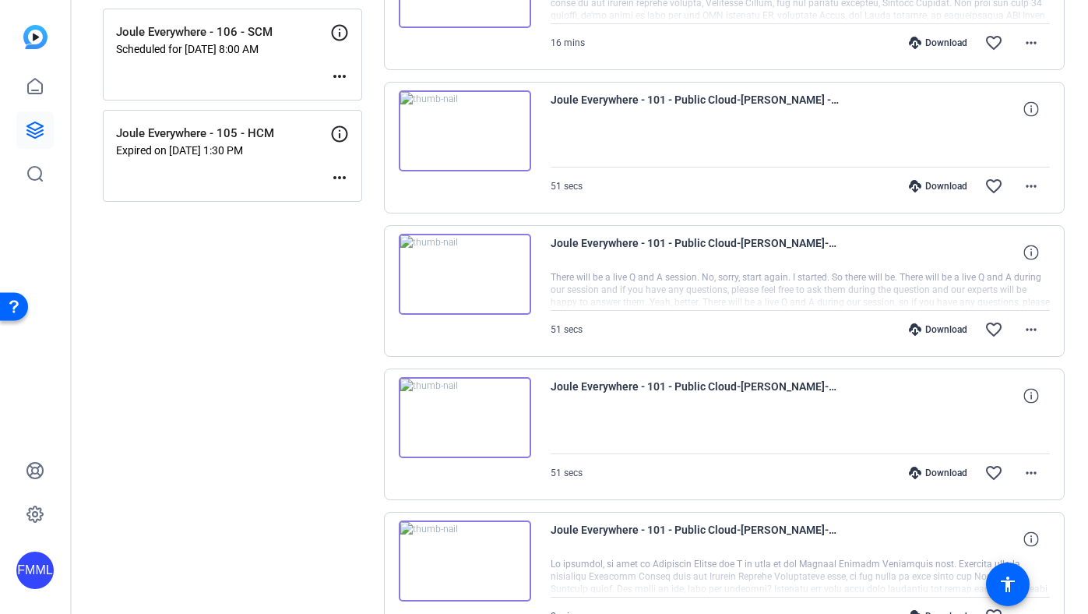
scroll to position [1758, 0]
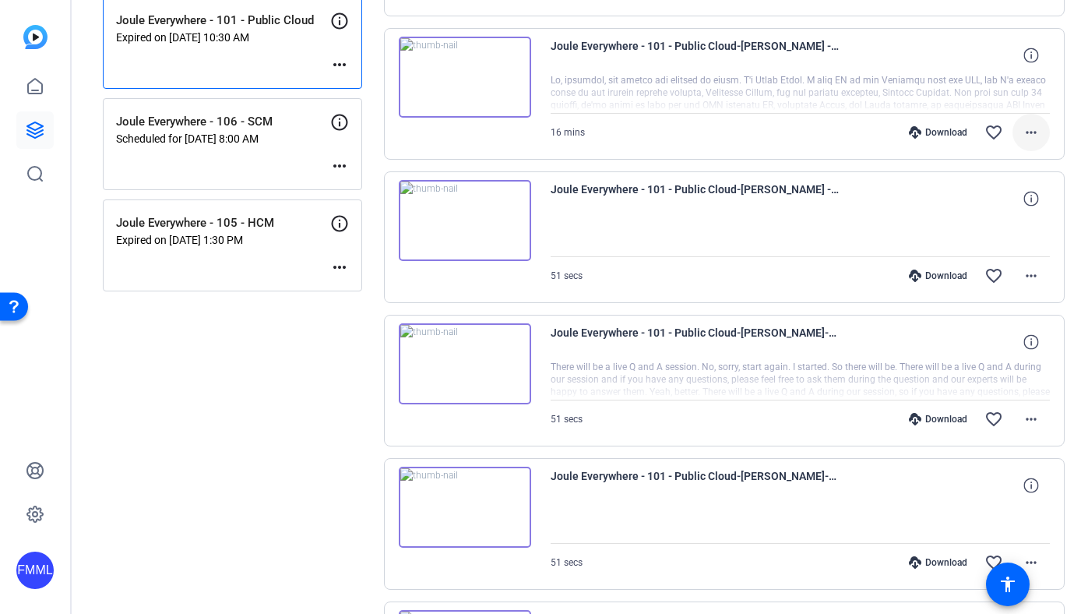
click at [1026, 131] on mat-icon "more_horiz" at bounding box center [1031, 132] width 19 height 19
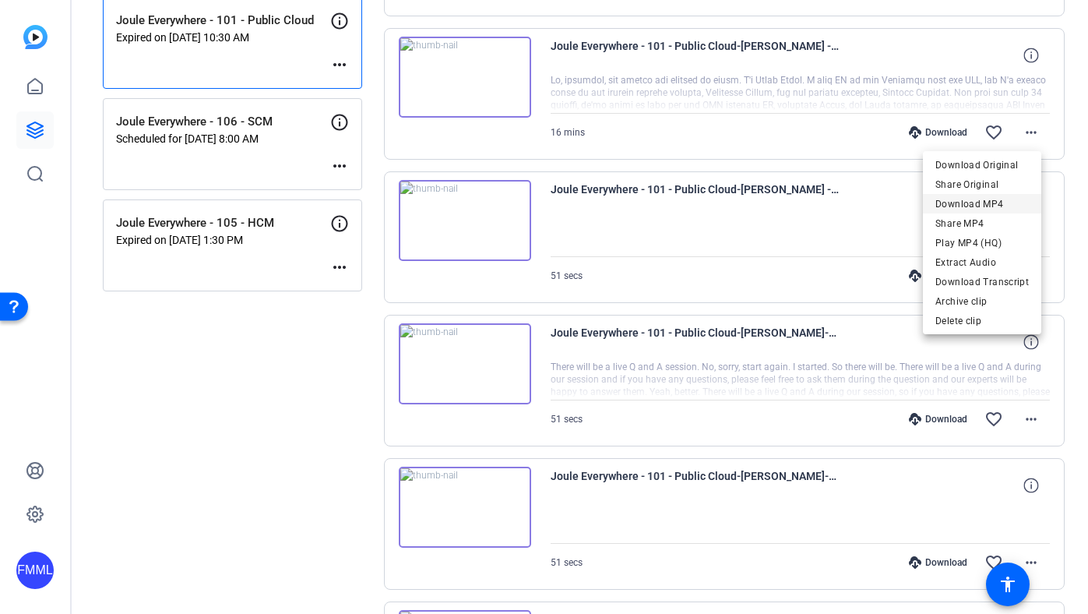
click at [984, 200] on span "Download MP4" at bounding box center [981, 203] width 93 height 19
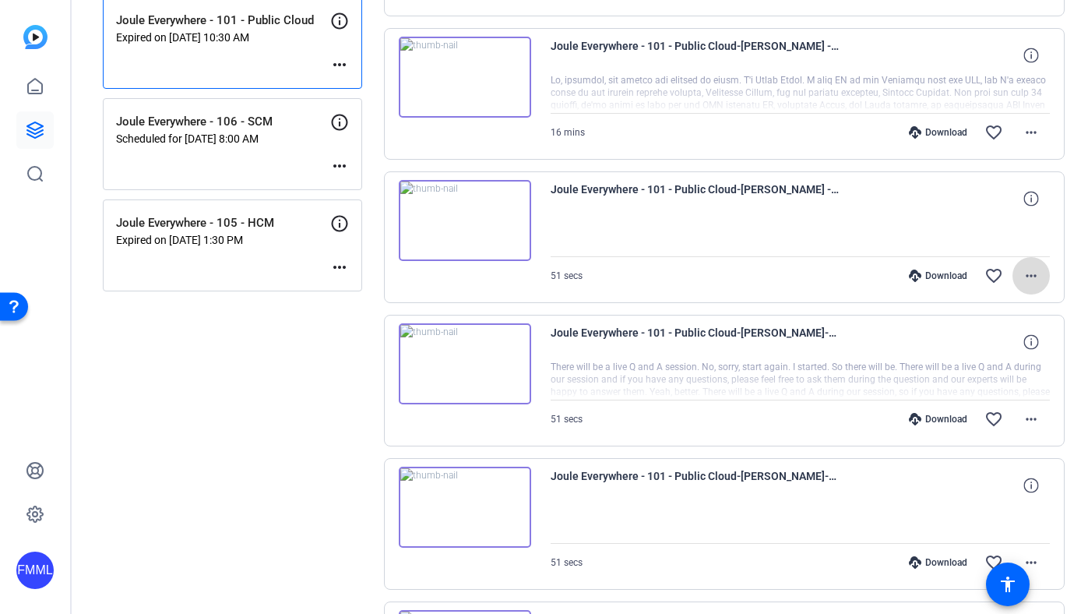
click at [1026, 279] on mat-icon "more_horiz" at bounding box center [1031, 275] width 19 height 19
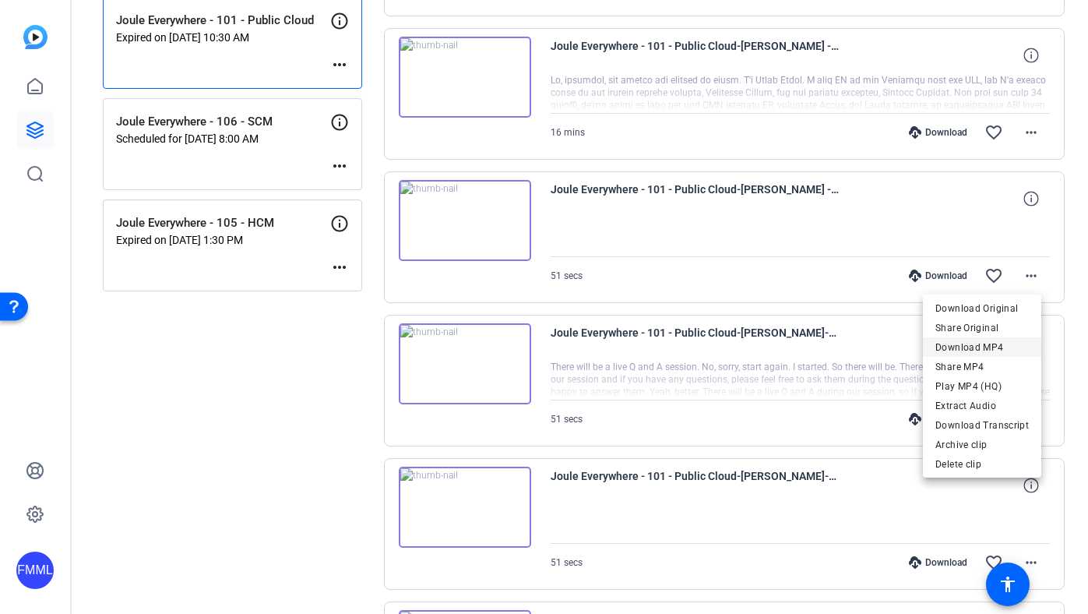
click at [952, 340] on span "Download MP4" at bounding box center [981, 346] width 93 height 19
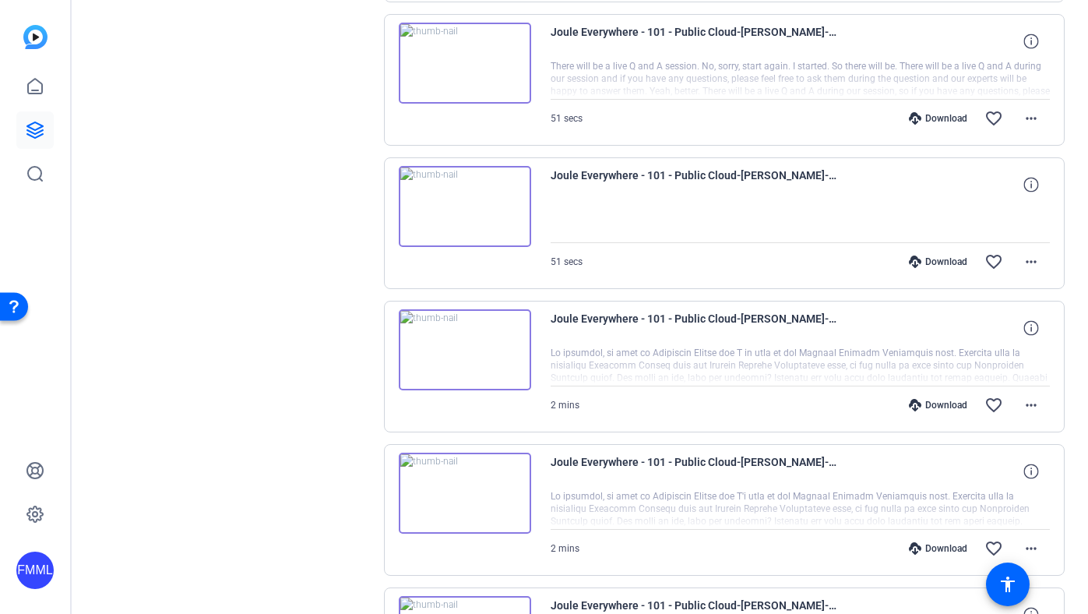
scroll to position [2061, 0]
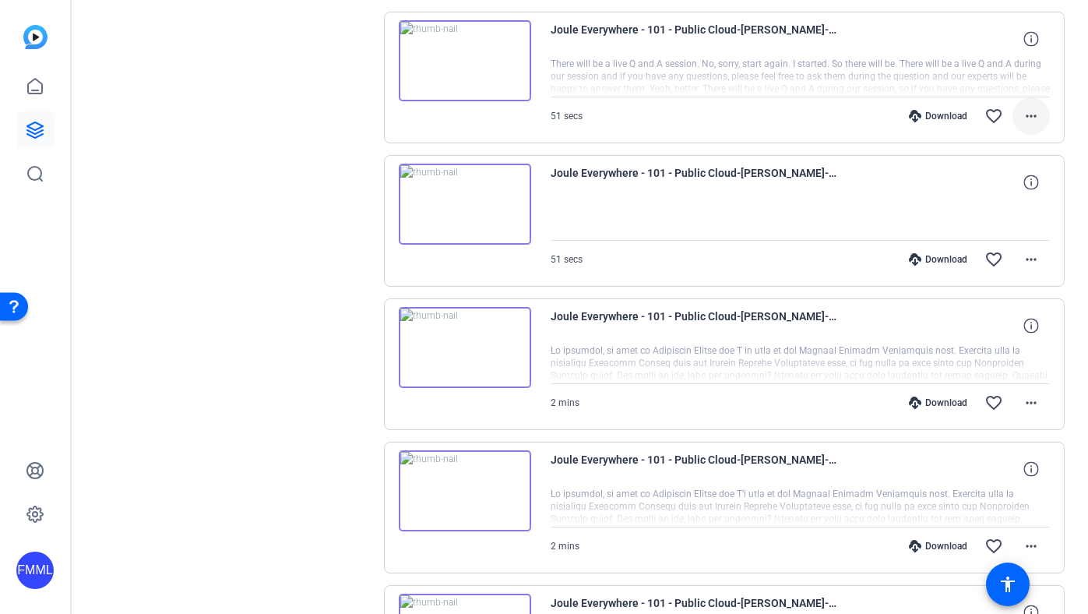
click at [1029, 118] on mat-icon "more_horiz" at bounding box center [1031, 116] width 19 height 19
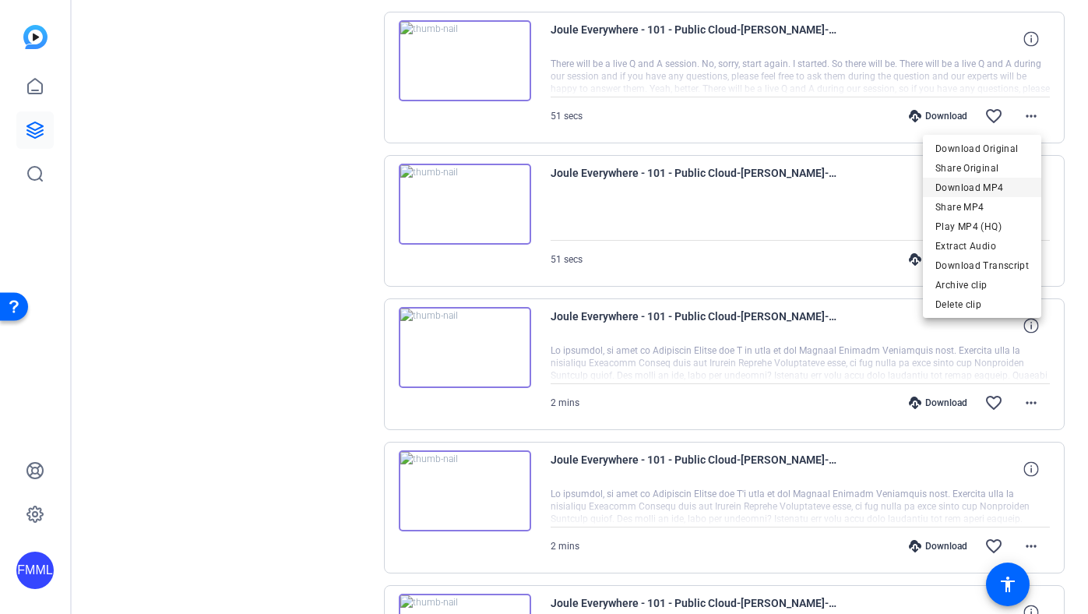
click at [986, 183] on span "Download MP4" at bounding box center [981, 187] width 93 height 19
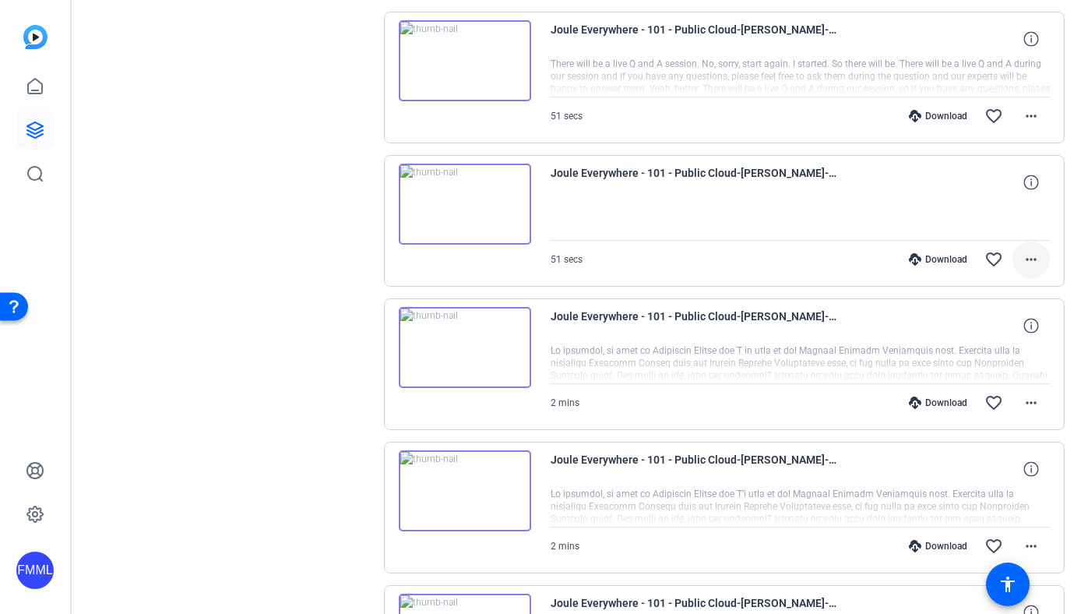
click at [1022, 260] on mat-icon "more_horiz" at bounding box center [1031, 259] width 19 height 19
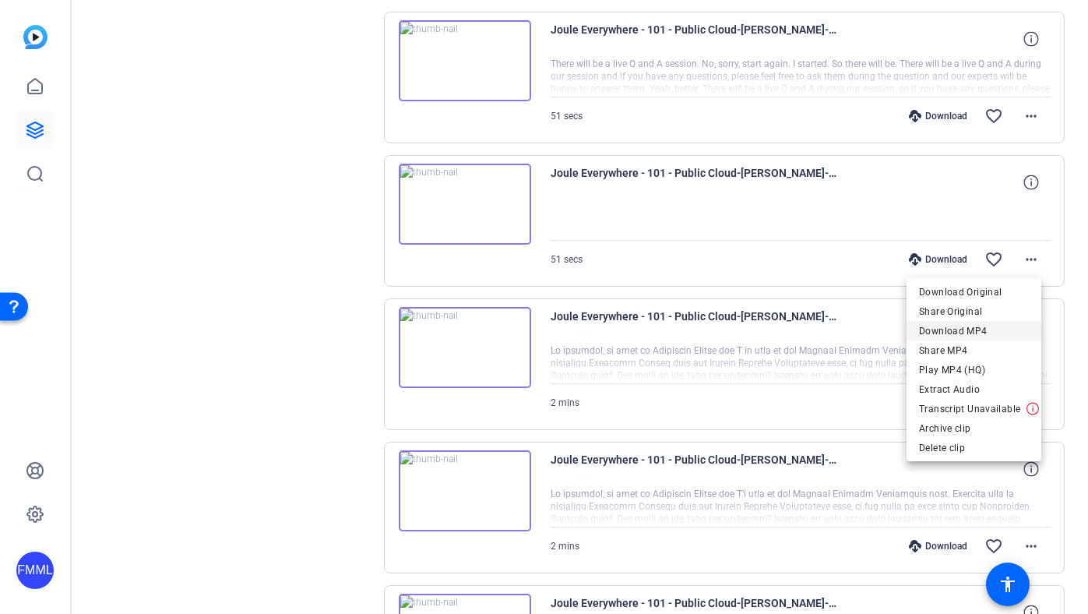
click at [972, 329] on span "Download MP4" at bounding box center [974, 331] width 110 height 19
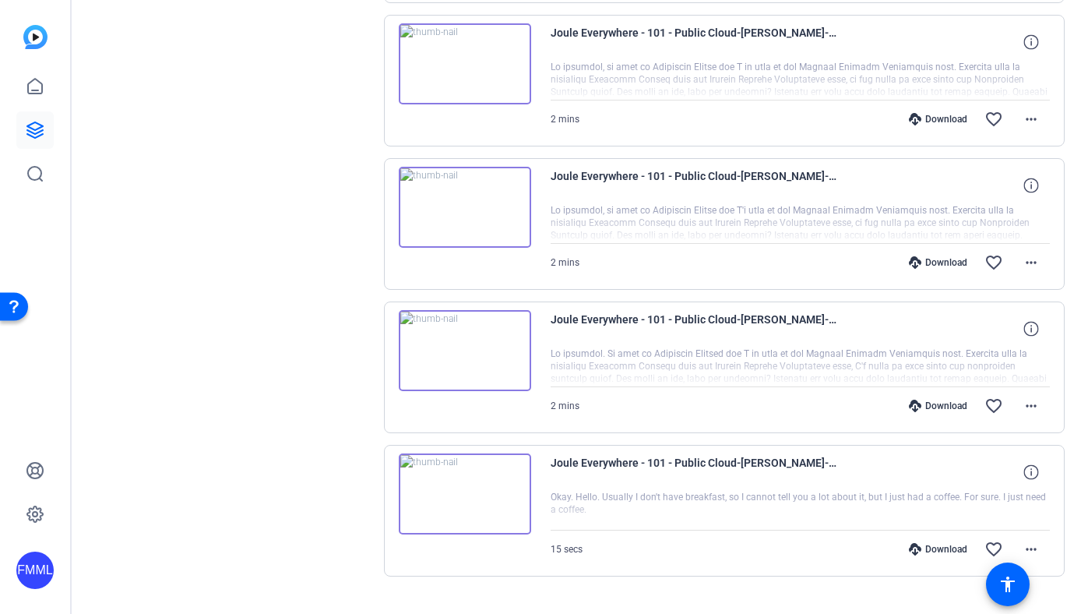
scroll to position [2349, 0]
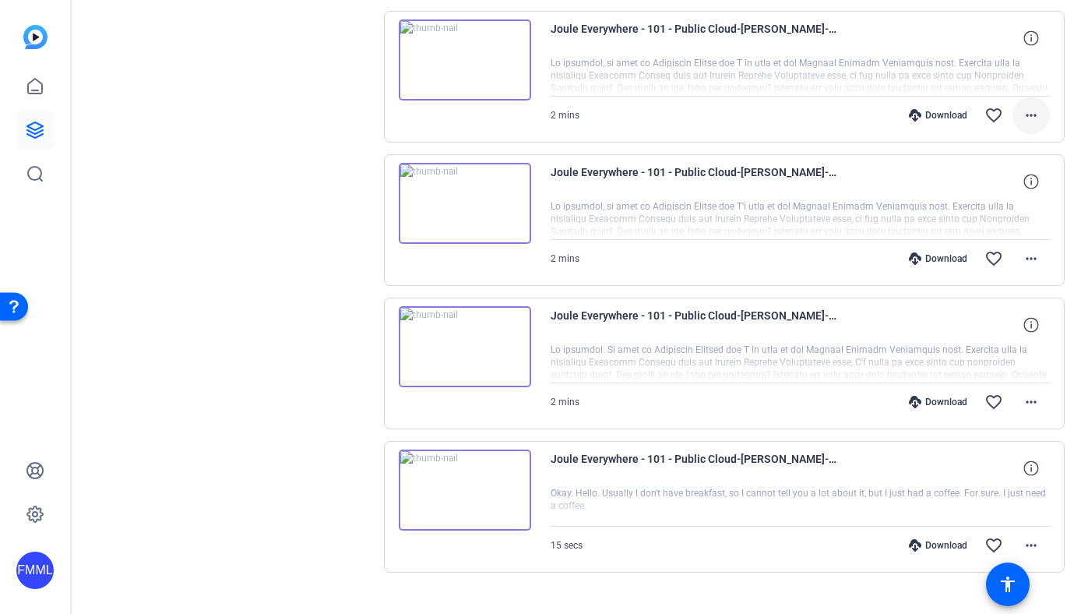
click at [1026, 121] on mat-icon "more_horiz" at bounding box center [1031, 115] width 19 height 19
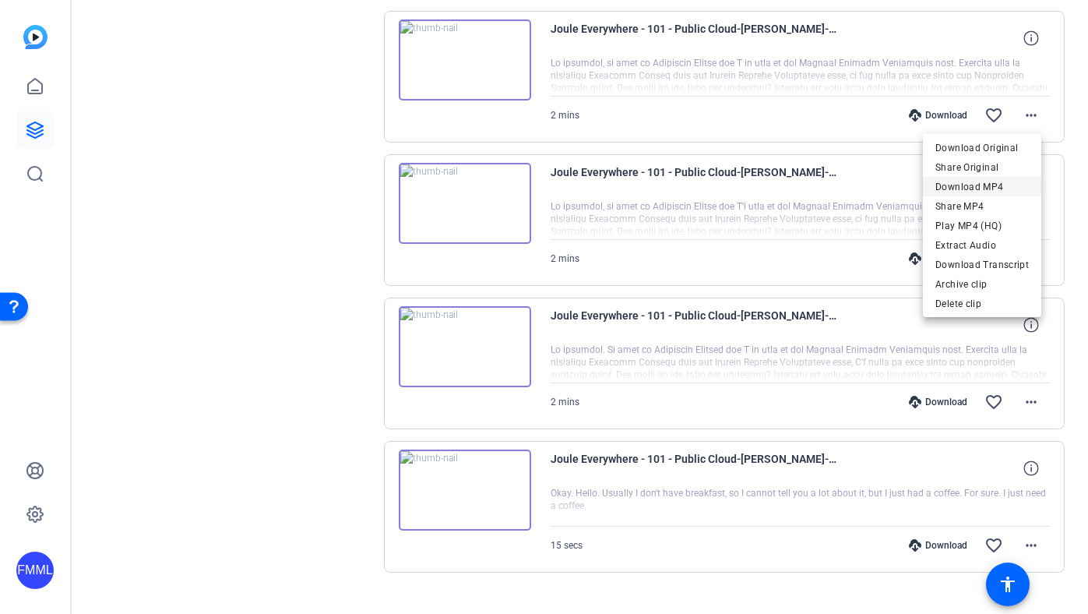
click at [982, 185] on span "Download MP4" at bounding box center [981, 187] width 93 height 19
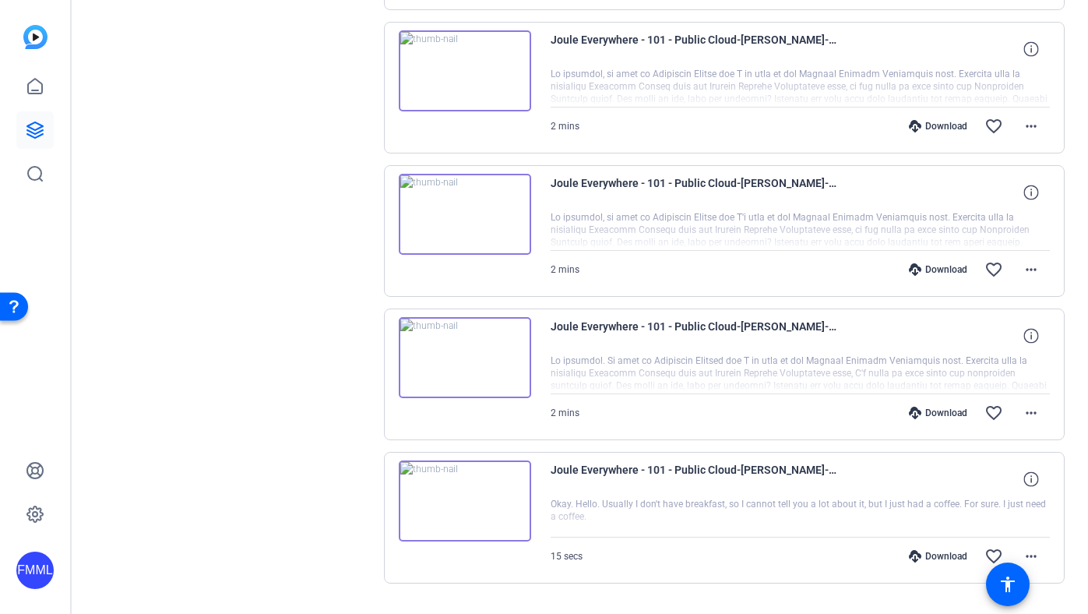
scroll to position [2377, 0]
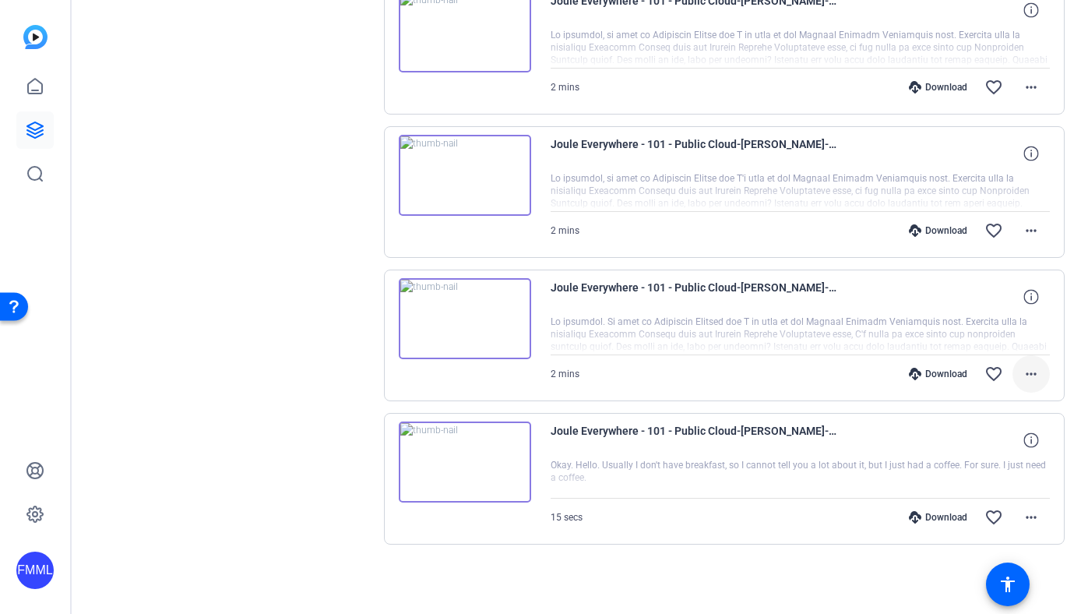
click at [1024, 372] on mat-icon "more_horiz" at bounding box center [1031, 373] width 19 height 19
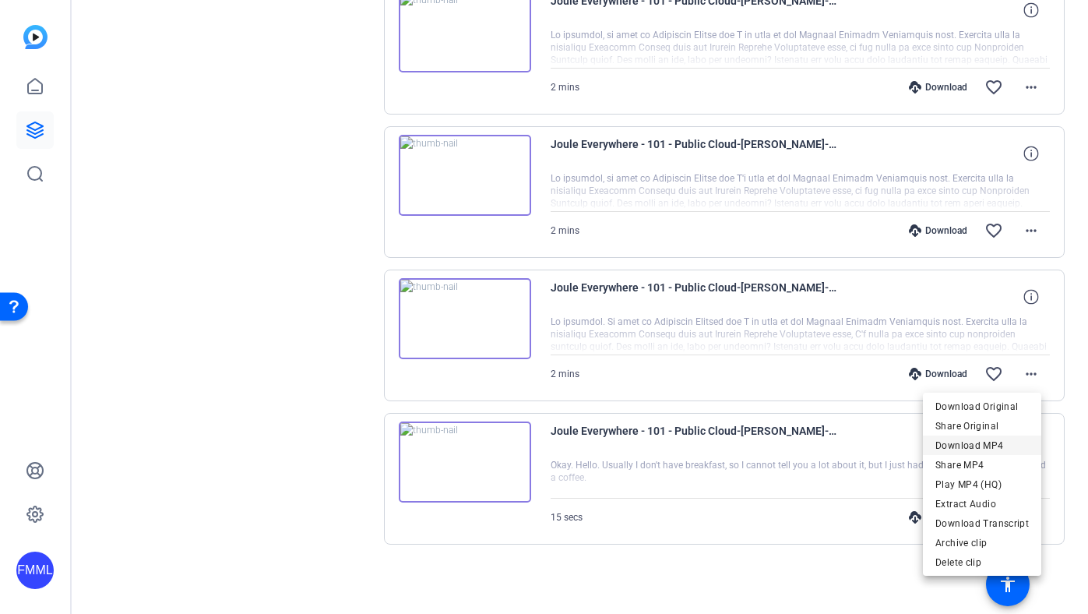
click at [979, 446] on span "Download MP4" at bounding box center [981, 445] width 93 height 19
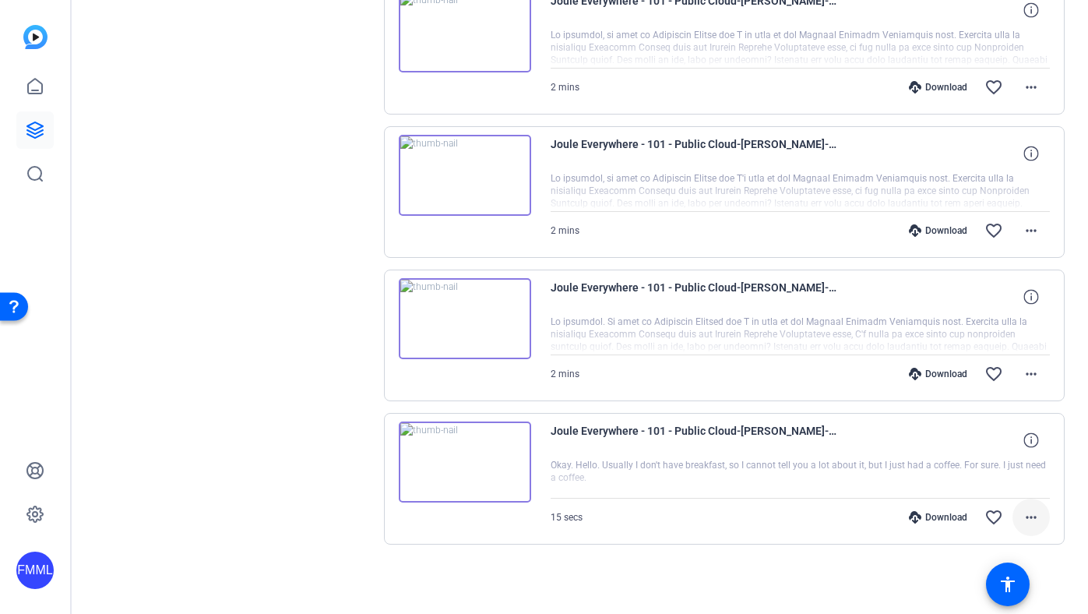
click at [1022, 519] on mat-icon "more_horiz" at bounding box center [1031, 517] width 19 height 19
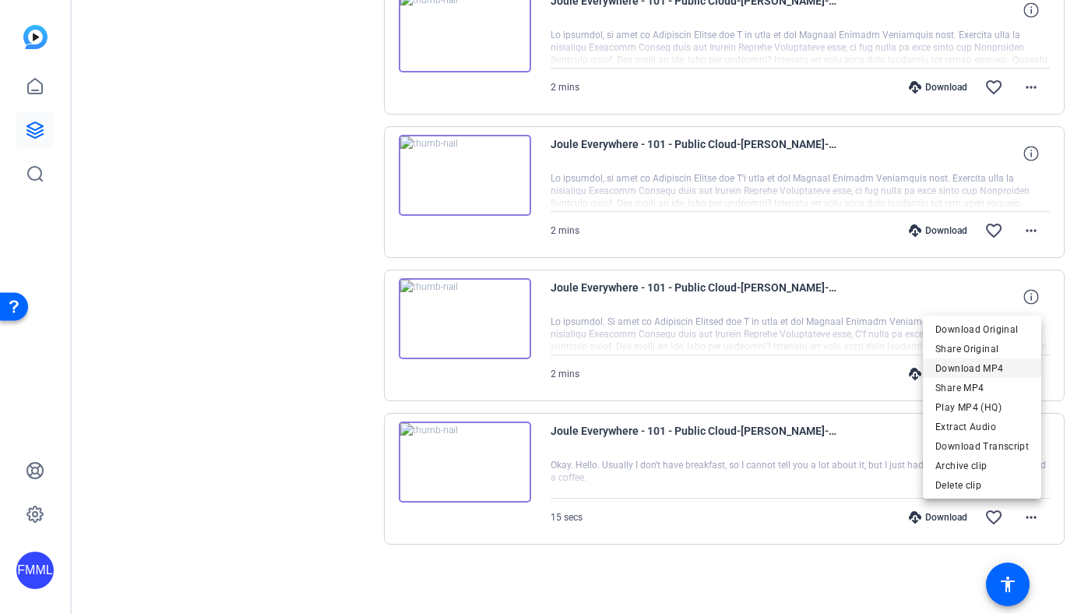
click at [966, 365] on span "Download MP4" at bounding box center [981, 368] width 93 height 19
